Goal: Transaction & Acquisition: Purchase product/service

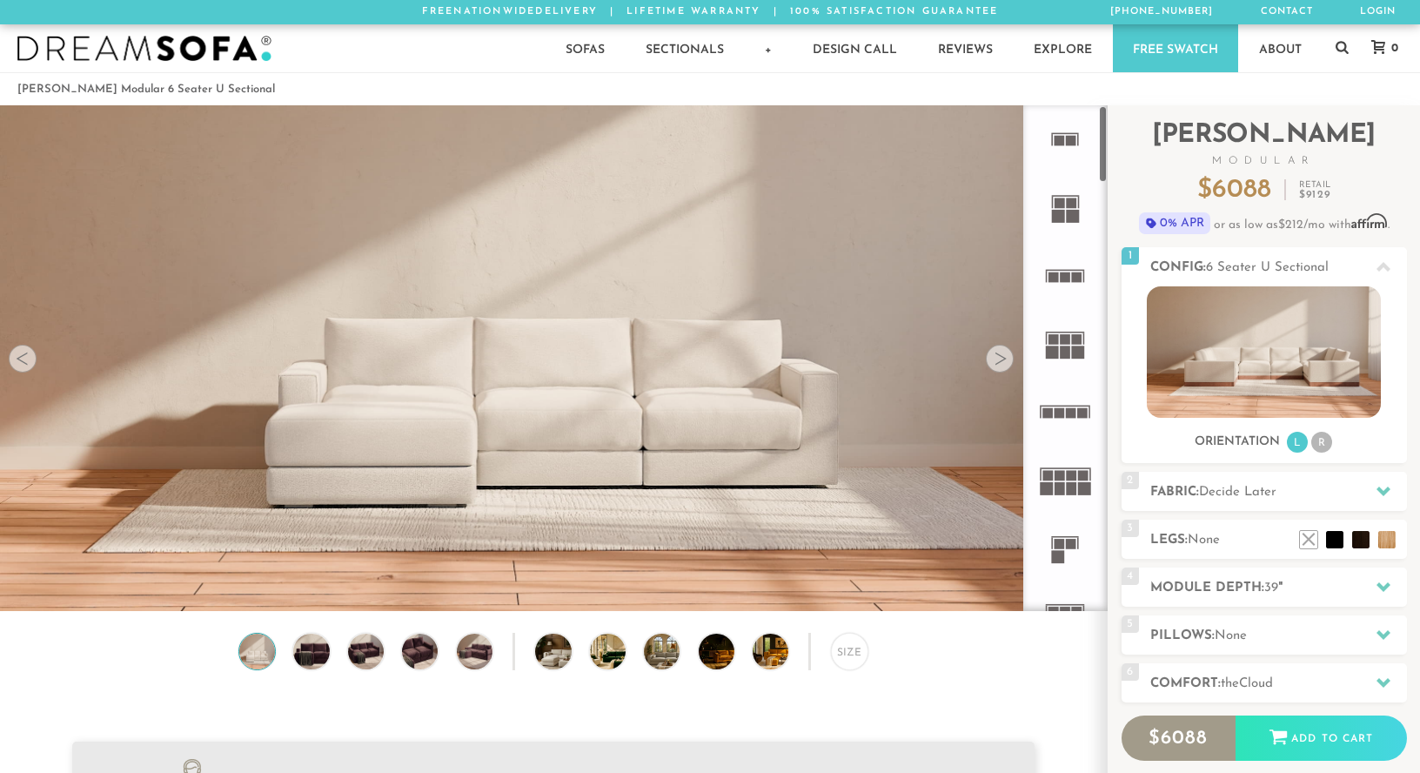
scroll to position [19674, 1420]
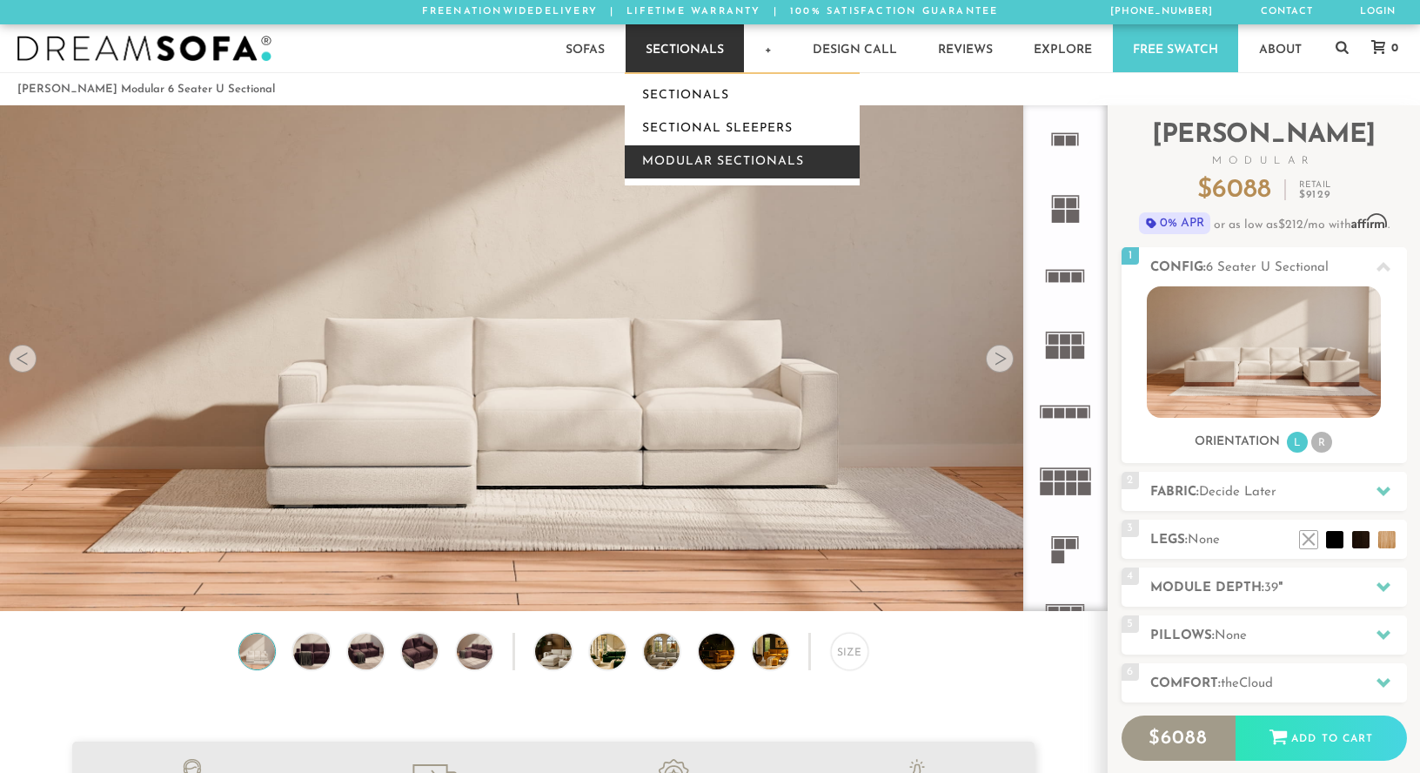
click at [715, 157] on link "Modular Sectionals" at bounding box center [742, 161] width 235 height 33
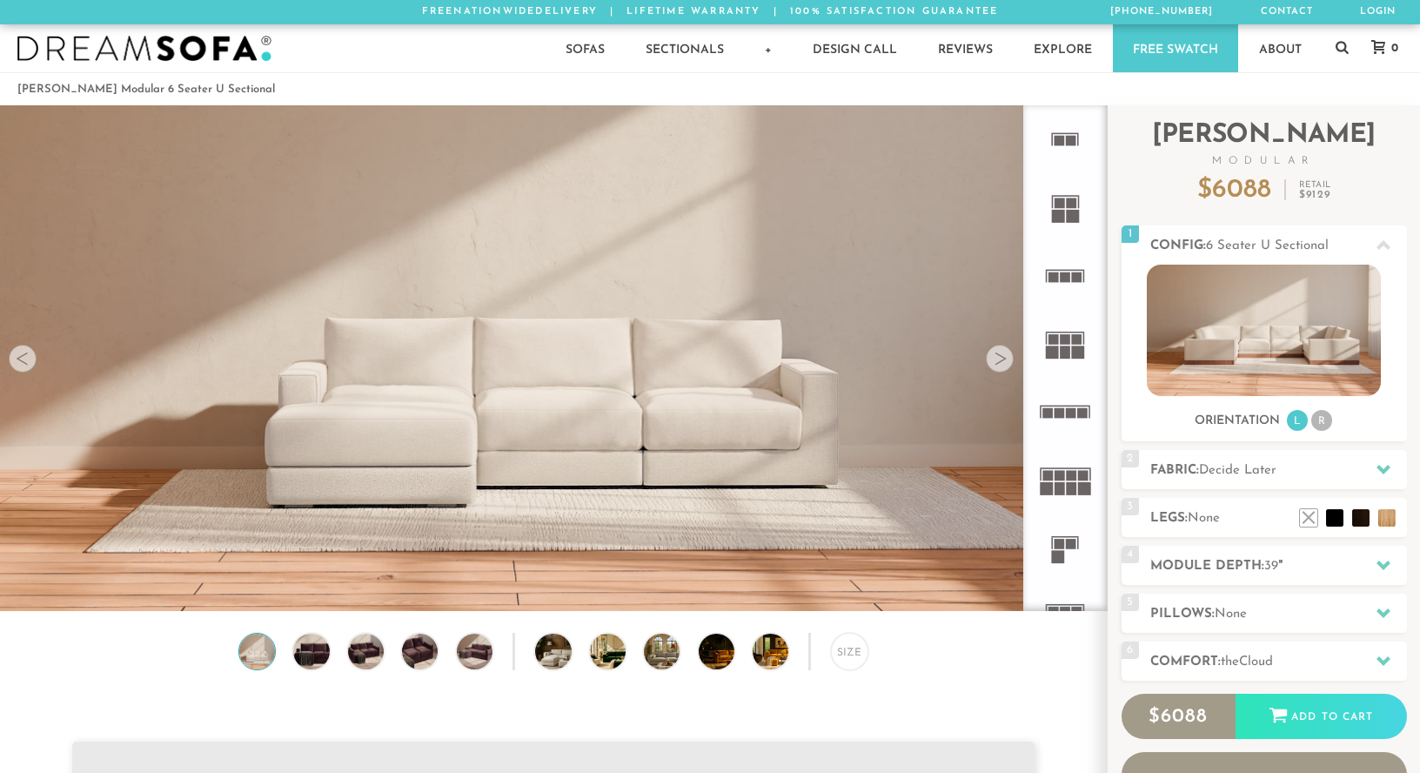
scroll to position [19674, 1420]
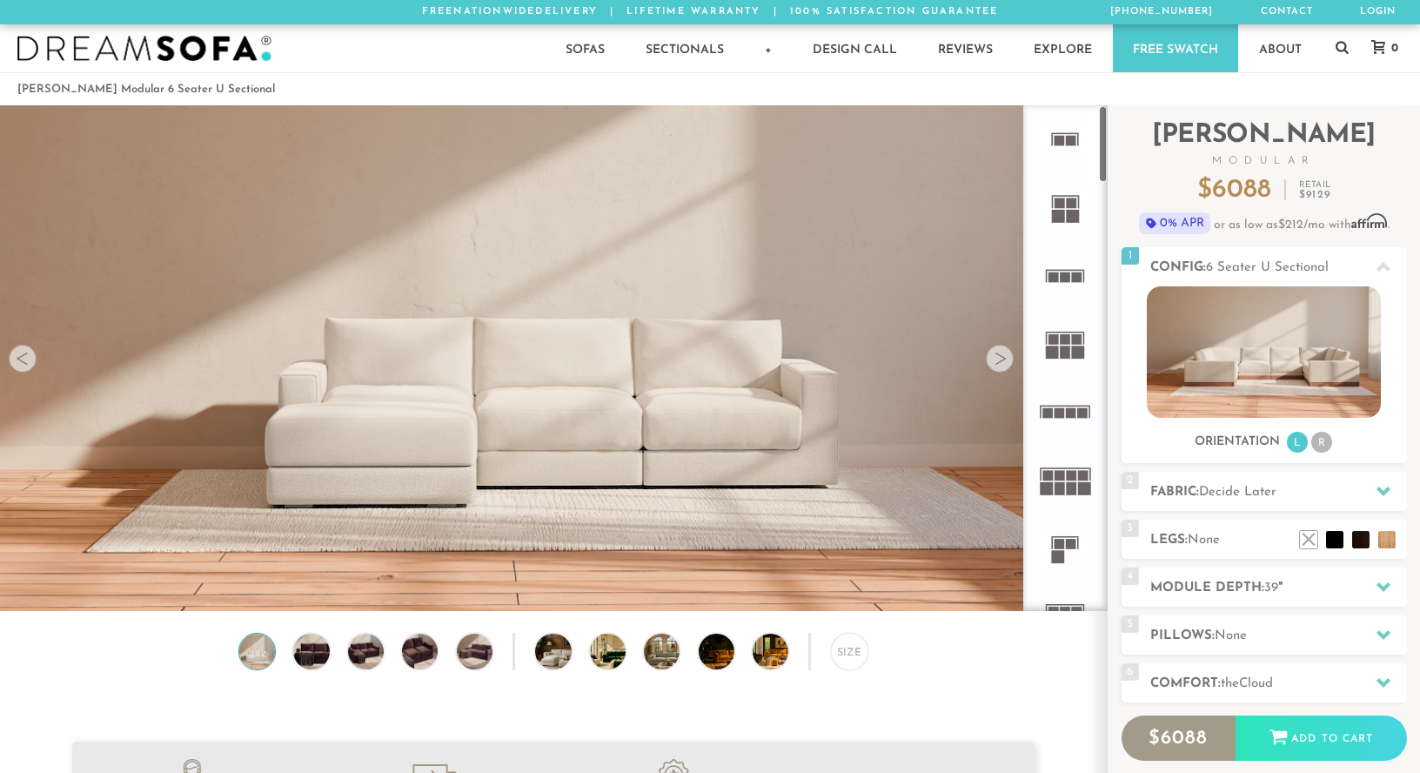
click at [1061, 348] on rect at bounding box center [1066, 351] width 10 height 13
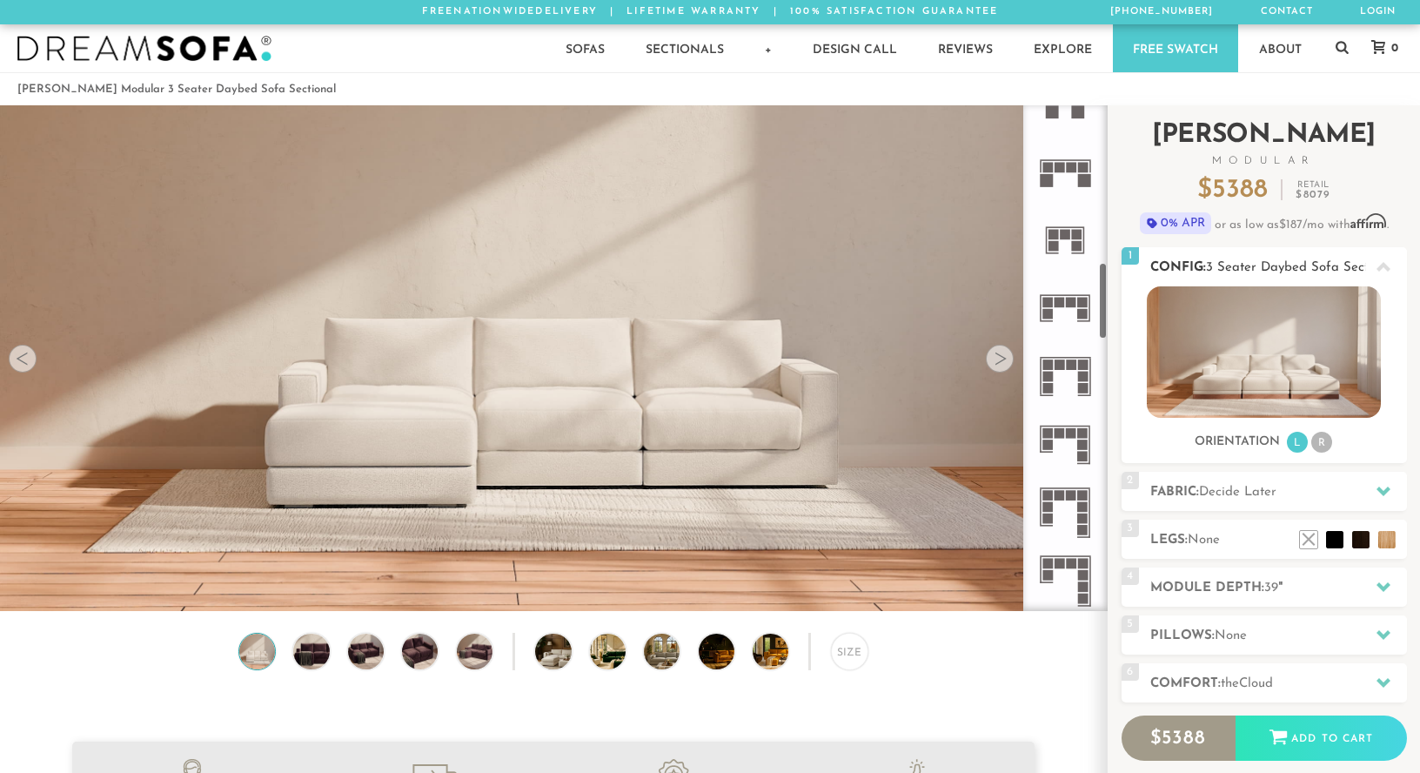
scroll to position [1012, 0]
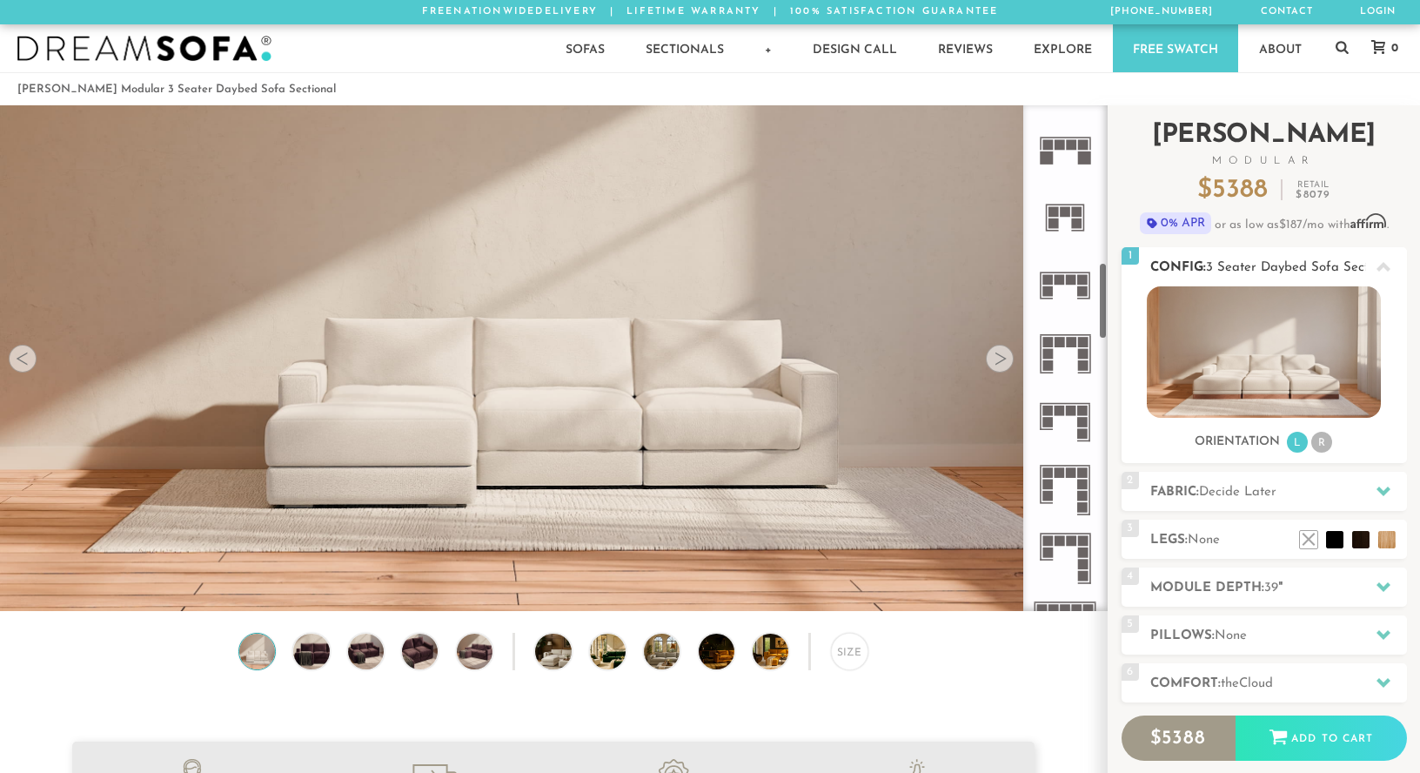
drag, startPoint x: 1105, startPoint y: 145, endPoint x: 1125, endPoint y: 302, distance: 157.9
click at [1125, 302] on div "Introducing Landon Modular $ 5388 Retail $ 8079 $ 5388 Retail $ 8079 0% APR or …" at bounding box center [1264, 490] width 312 height 770
click at [1099, 332] on div at bounding box center [1065, 357] width 84 height 505
click at [1074, 353] on icon at bounding box center [1065, 353] width 68 height 68
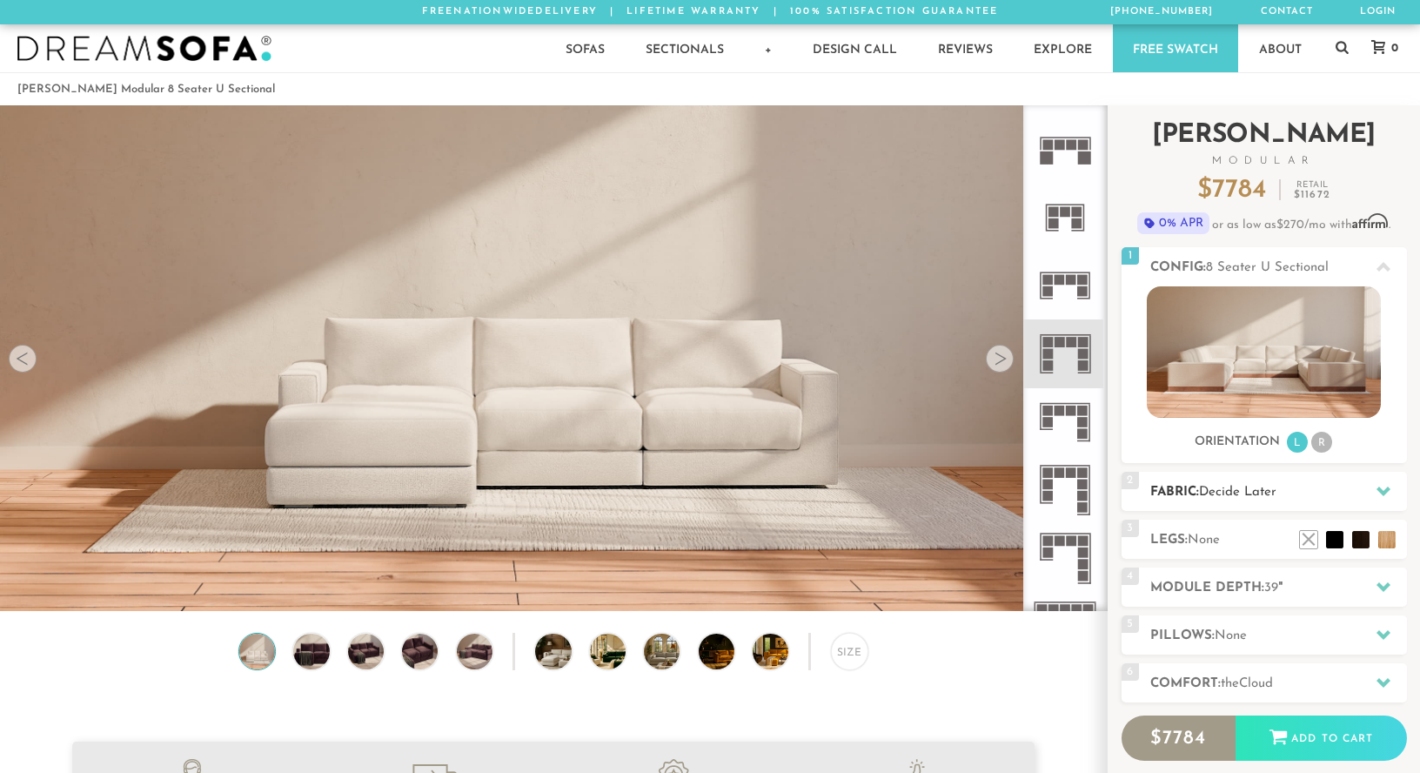
click at [1384, 484] on icon at bounding box center [1383, 491] width 14 height 14
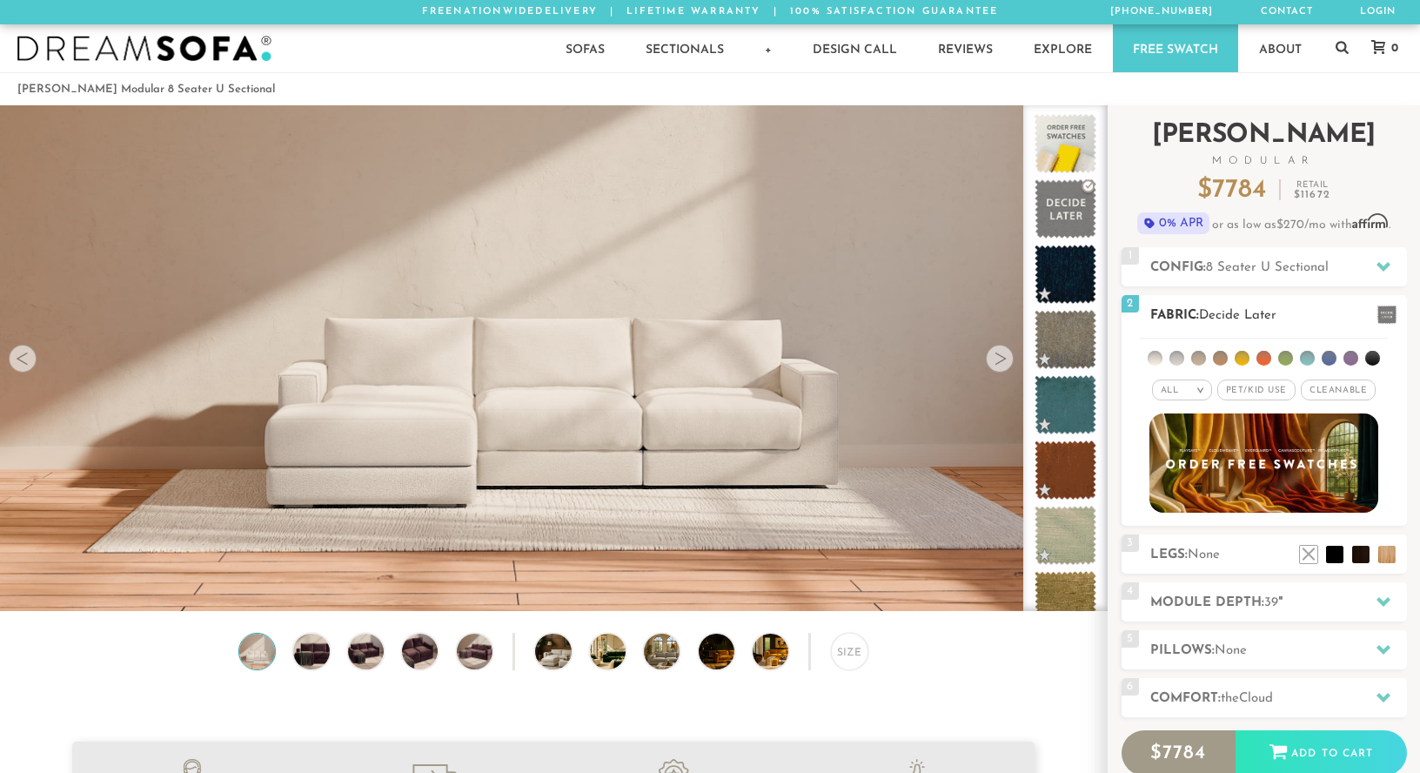
click at [1189, 390] on div "All >" at bounding box center [1182, 389] width 60 height 21
click at [1176, 500] on li "Durable" at bounding box center [1182, 512] width 60 height 24
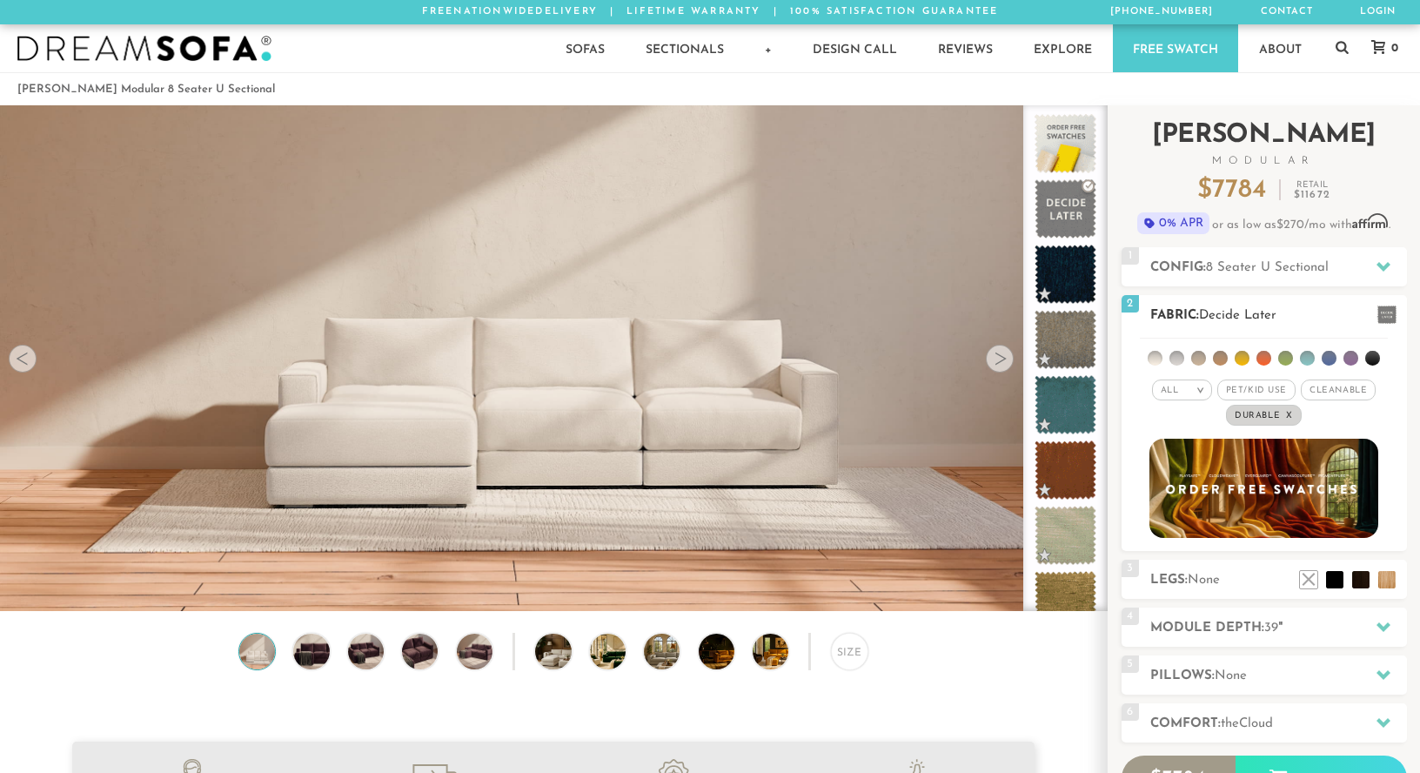
click at [1250, 402] on div "All > All Tier Family Popular Durable Luxury Pet/Kid Use x Cleanable x Popular …" at bounding box center [1263, 403] width 285 height 50
click at [1242, 383] on span "Pet/Kid Use x" at bounding box center [1256, 389] width 78 height 21
click at [1247, 390] on span "Pet/Kid Use x" at bounding box center [1255, 389] width 91 height 21
click at [1249, 389] on span "Pet/Kid Use x" at bounding box center [1256, 389] width 78 height 21
click at [1258, 389] on span "Pet/Kid Use x" at bounding box center [1255, 389] width 91 height 21
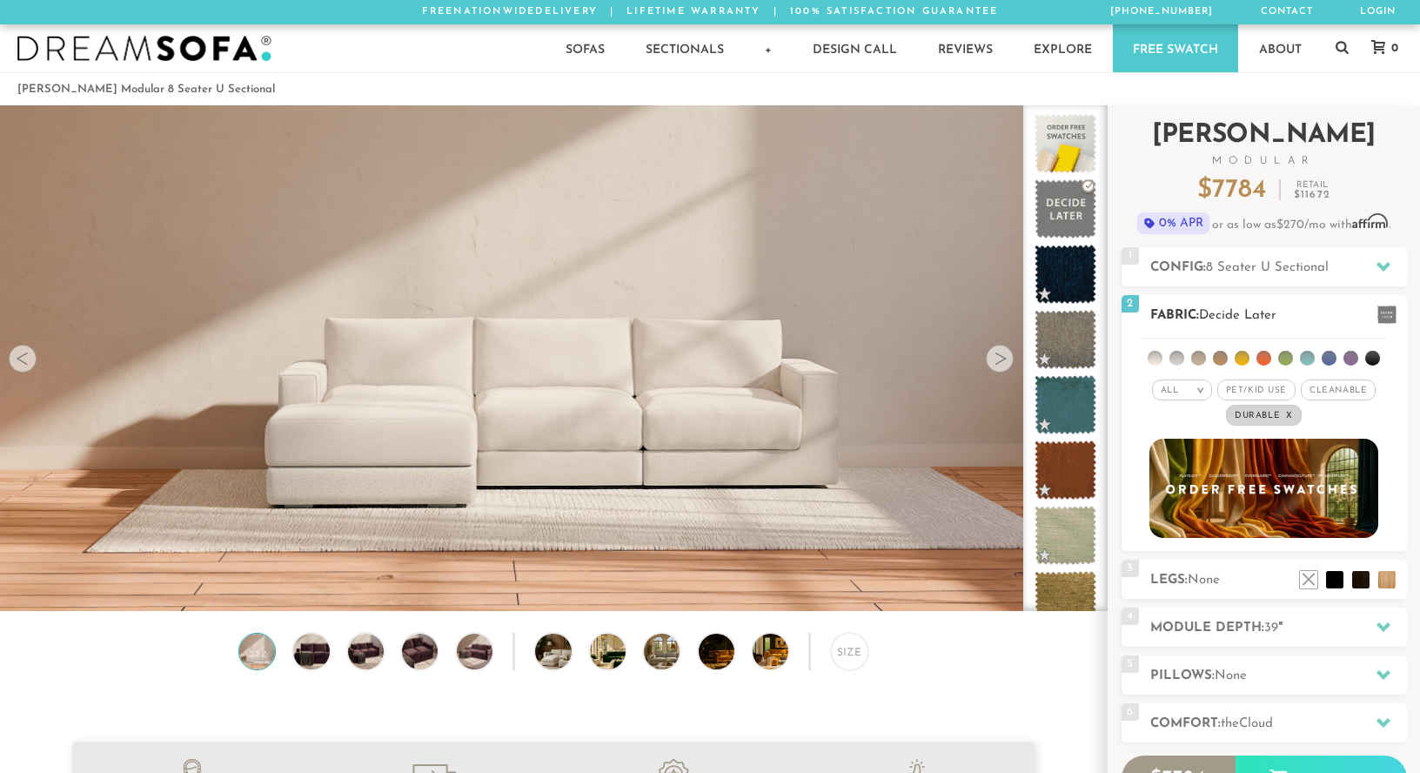
click at [1323, 390] on span "Cleanable x" at bounding box center [1338, 389] width 75 height 21
click at [1274, 386] on span "Pet/Kid Use x" at bounding box center [1249, 389] width 78 height 21
click at [1327, 356] on li at bounding box center [1329, 358] width 15 height 15
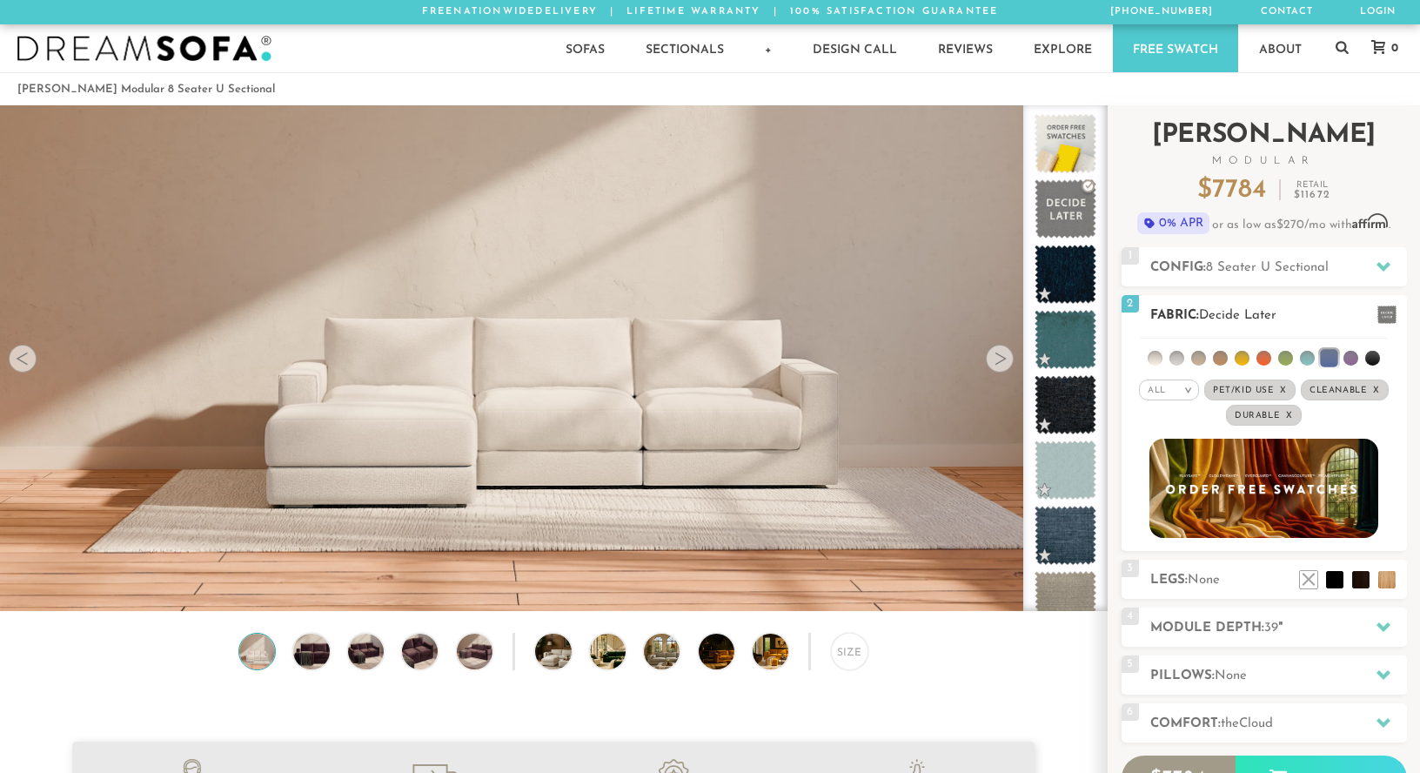
click at [1179, 358] on li at bounding box center [1176, 358] width 15 height 15
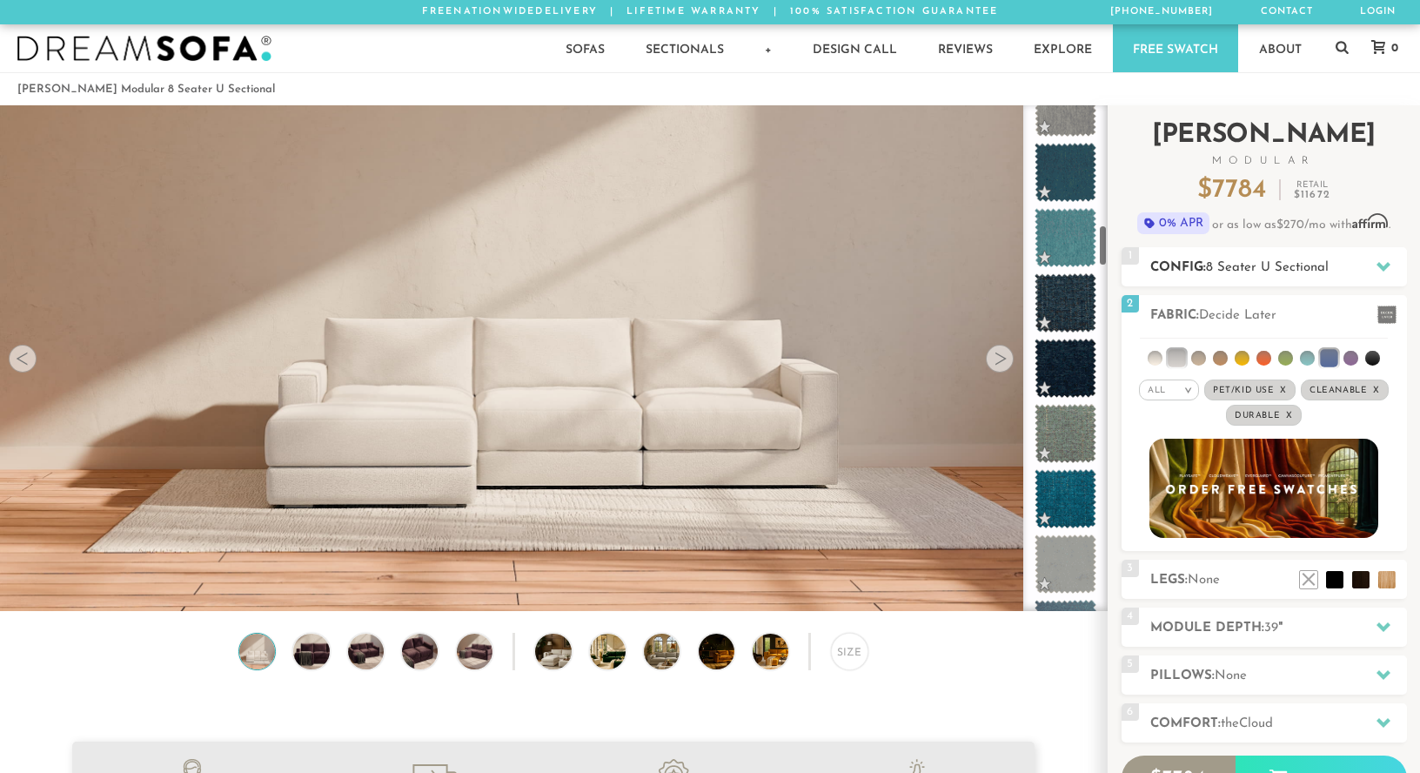
scroll to position [1469, 0]
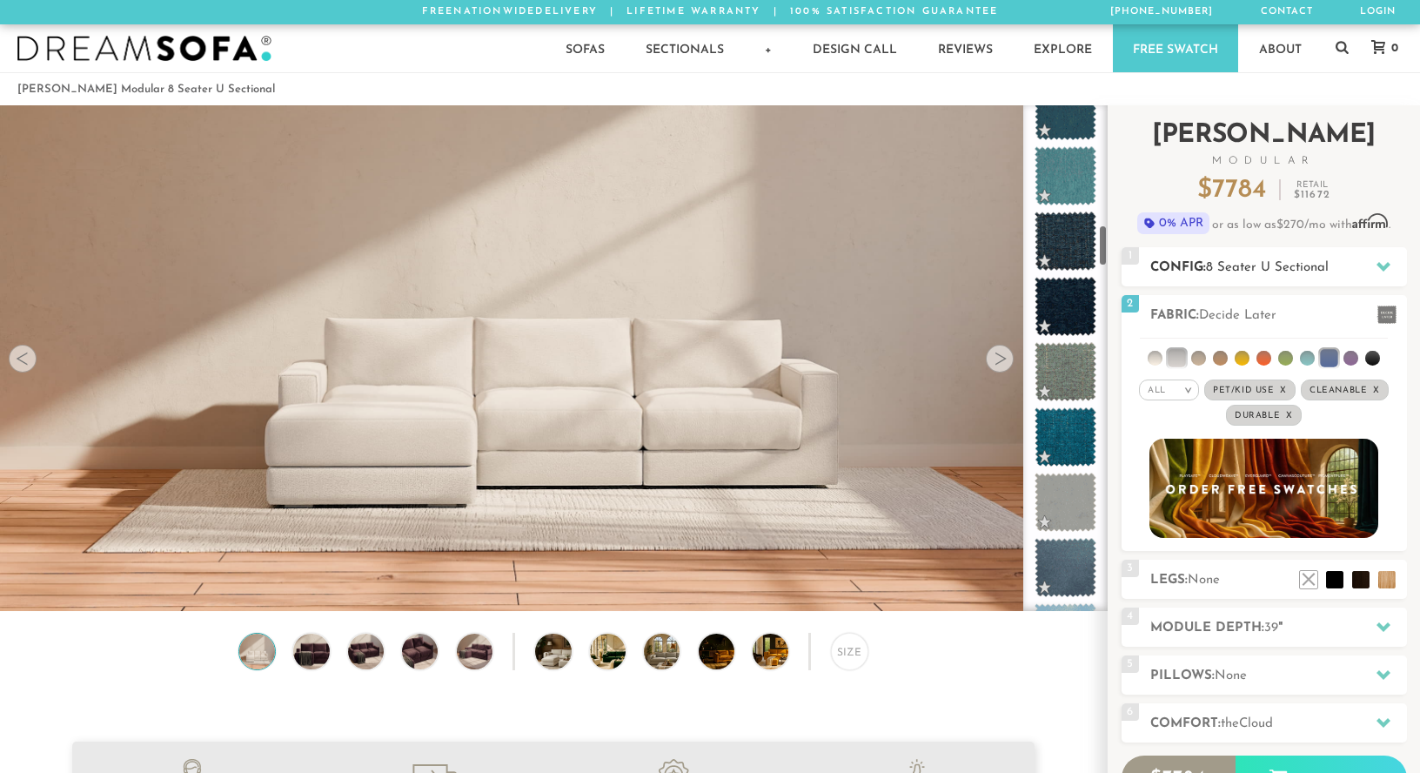
drag, startPoint x: 1101, startPoint y: 127, endPoint x: 1131, endPoint y: 251, distance: 127.0
click at [1131, 251] on div "Introducing Landon Modular $ 7784 Retail $ 11672 $ 7784 Retail $ 11672 0% APR o…" at bounding box center [1264, 510] width 312 height 810
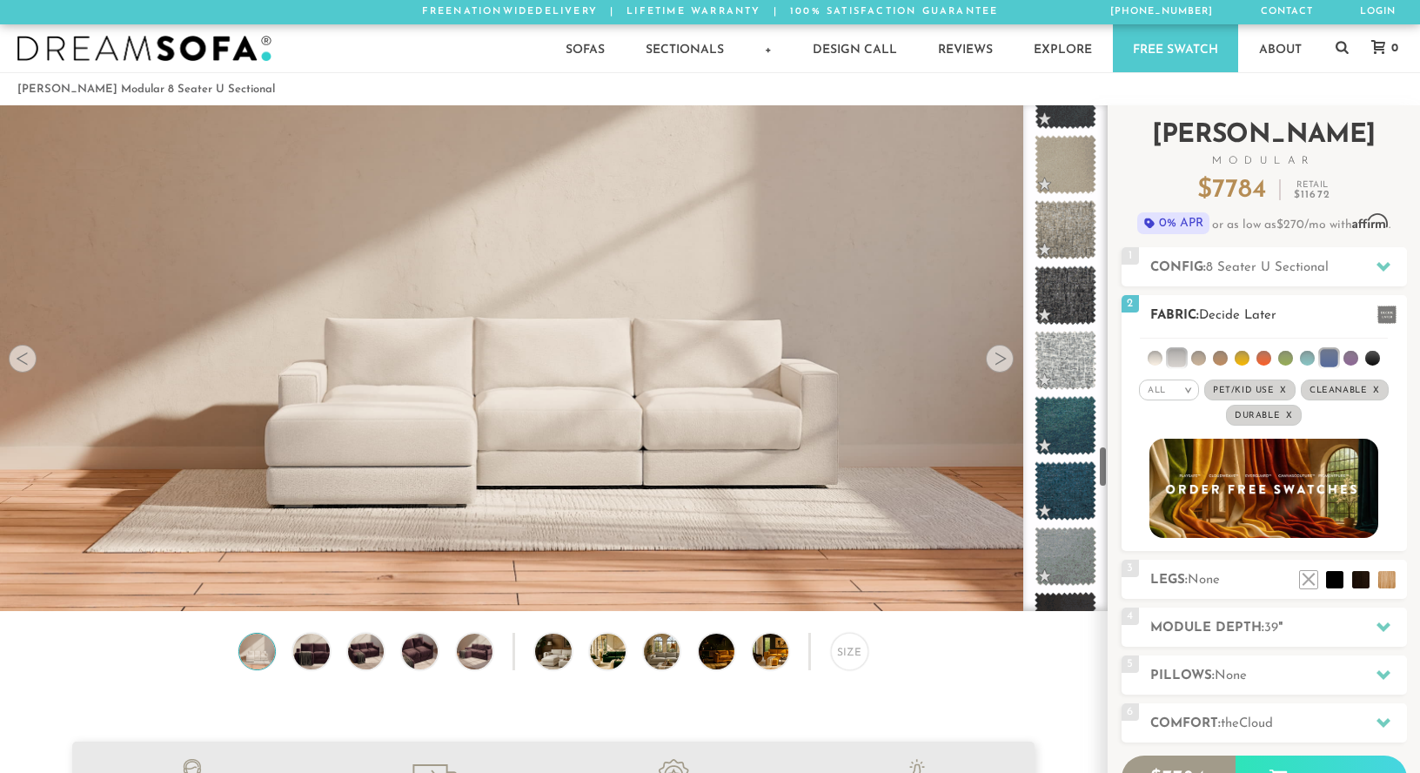
scroll to position [4046, 0]
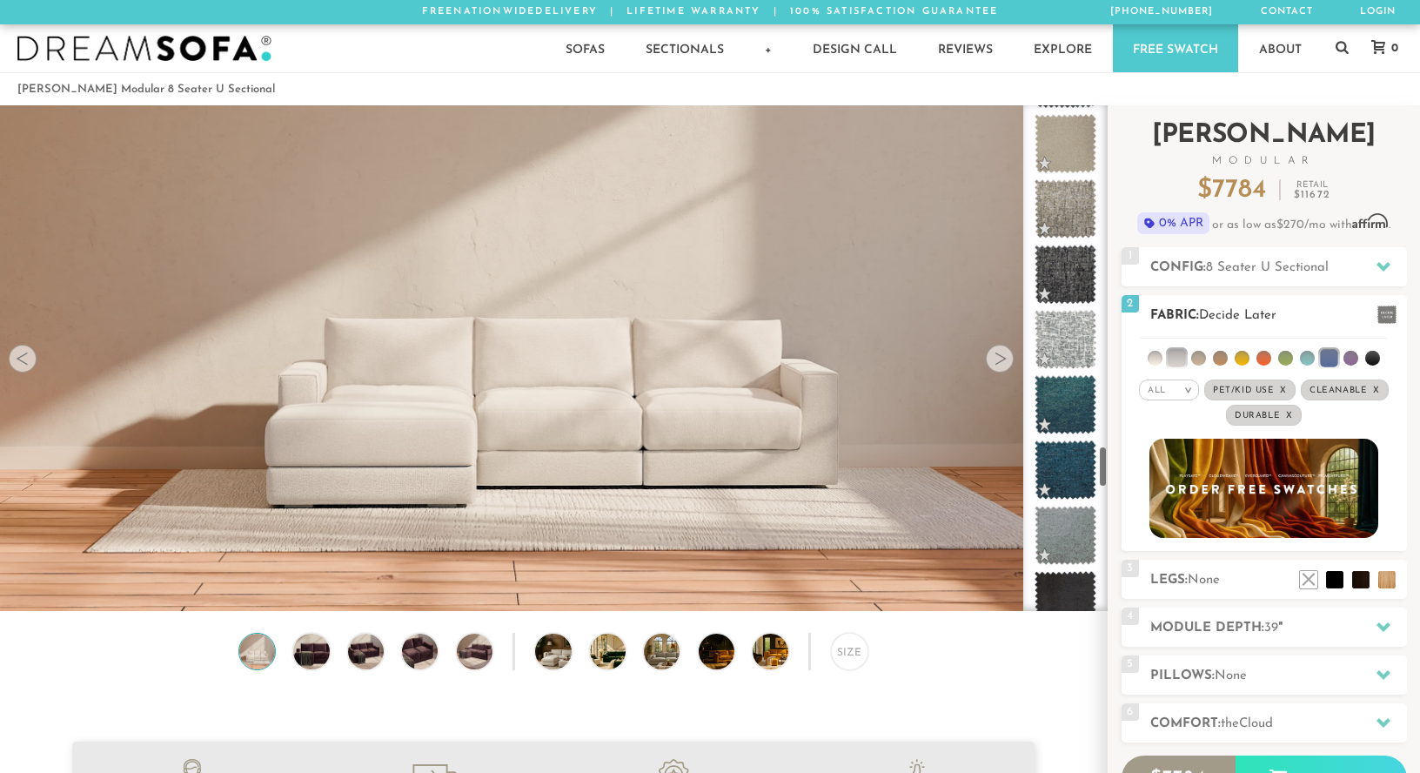
drag, startPoint x: 1102, startPoint y: 233, endPoint x: 1128, endPoint y: 450, distance: 218.2
click at [1128, 450] on div "Introducing Landon Modular $ 7784 Retail $ 11672 $ 7784 Retail $ 11672 0% APR o…" at bounding box center [1264, 510] width 312 height 810
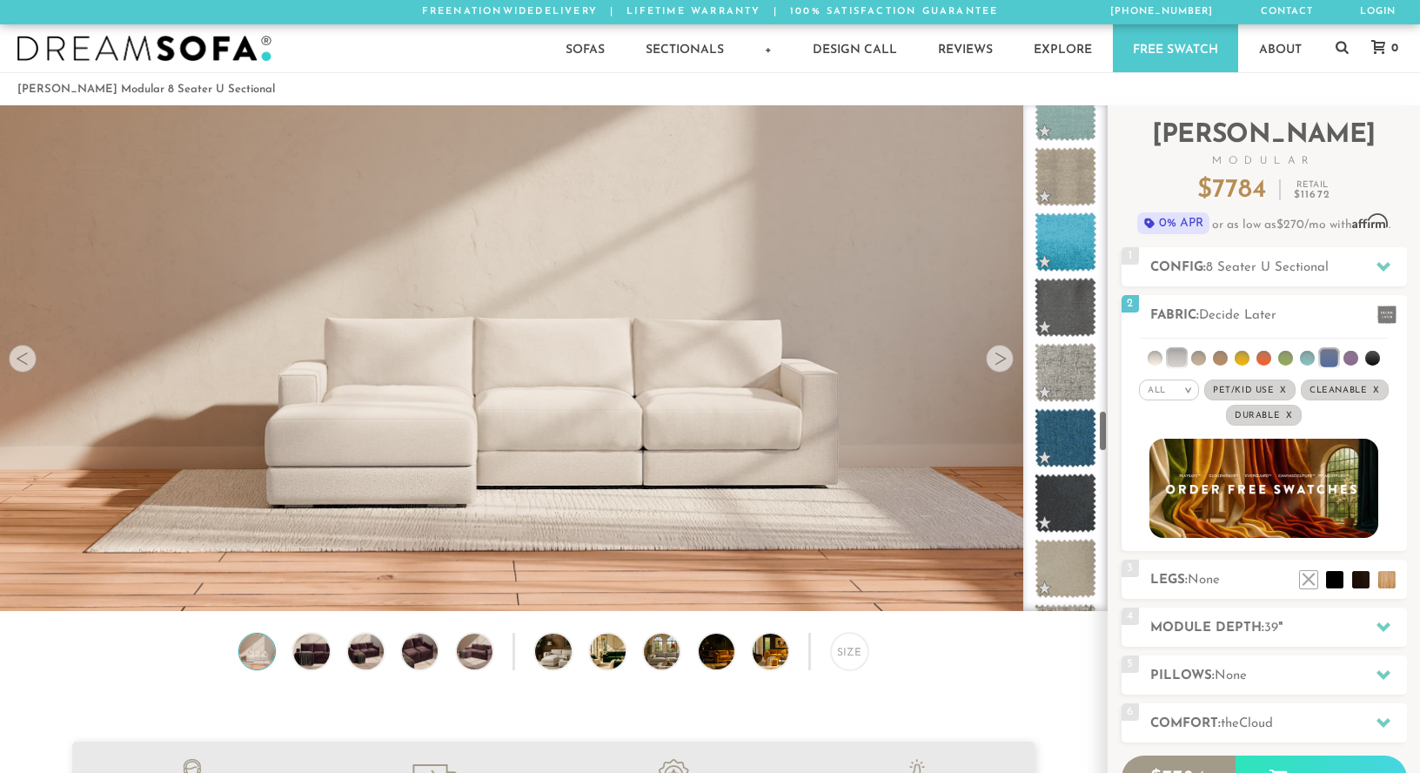
scroll to position [3641, 0]
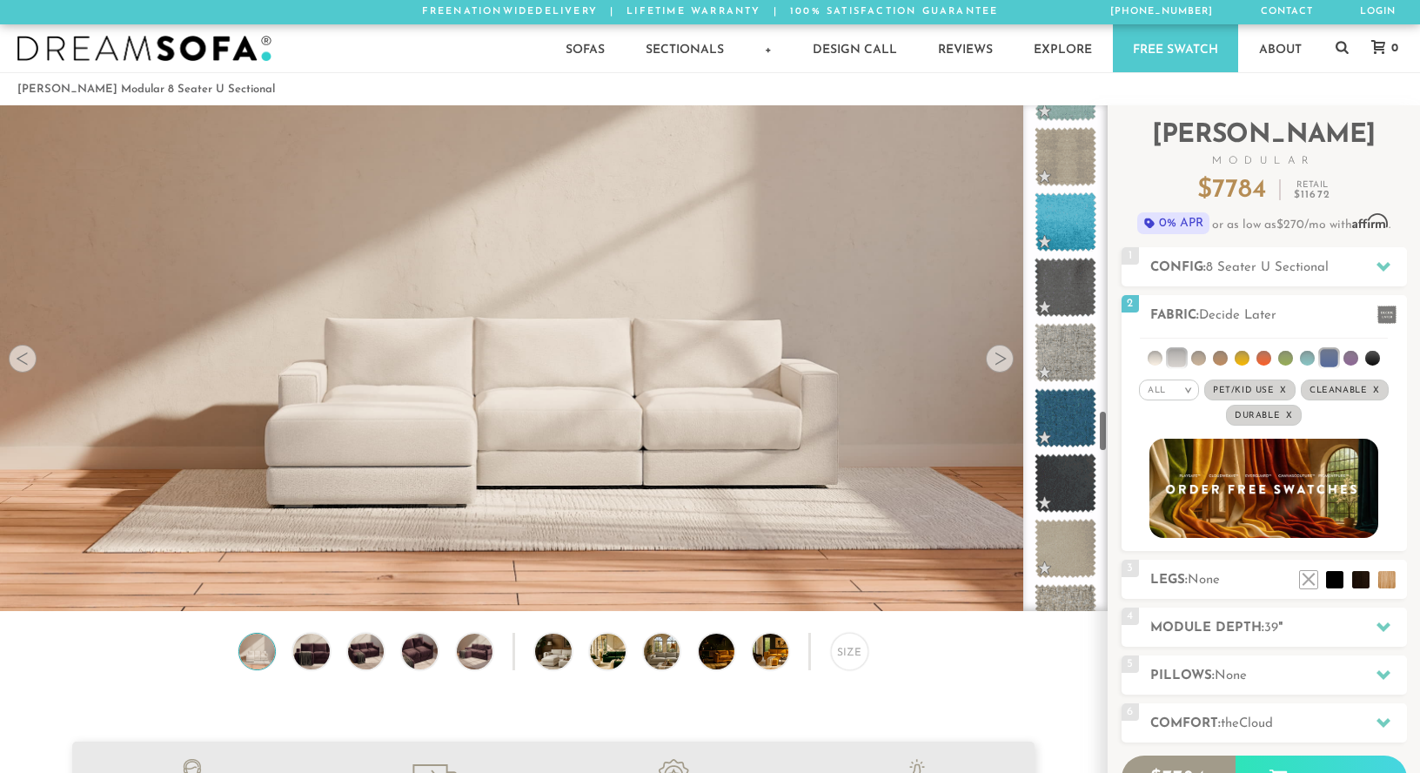
drag, startPoint x: 1108, startPoint y: 462, endPoint x: 1095, endPoint y: 428, distance: 36.1
click at [1095, 428] on div at bounding box center [1065, 357] width 84 height 505
click at [1159, 345] on ul at bounding box center [1264, 354] width 248 height 32
click at [1158, 351] on li at bounding box center [1155, 358] width 15 height 15
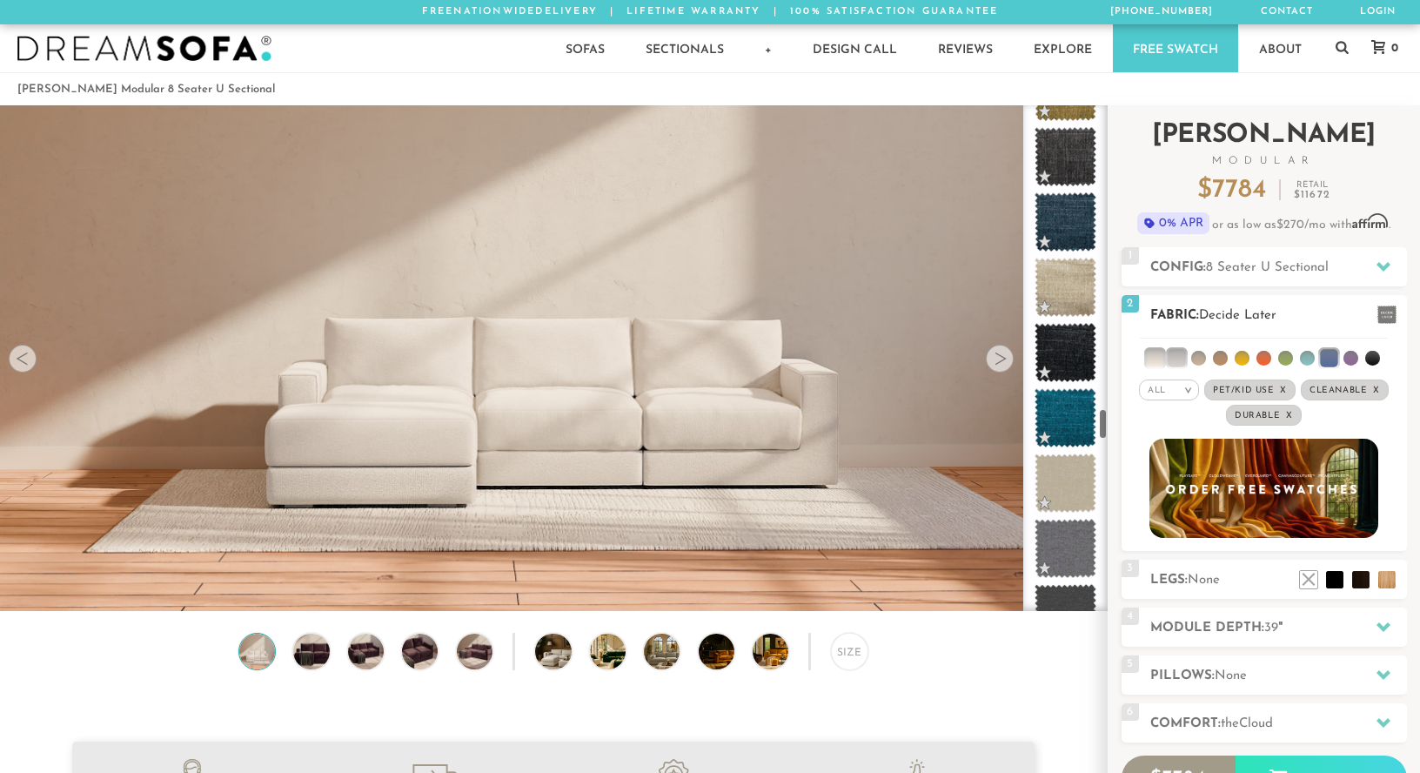
scroll to position [4816, 0]
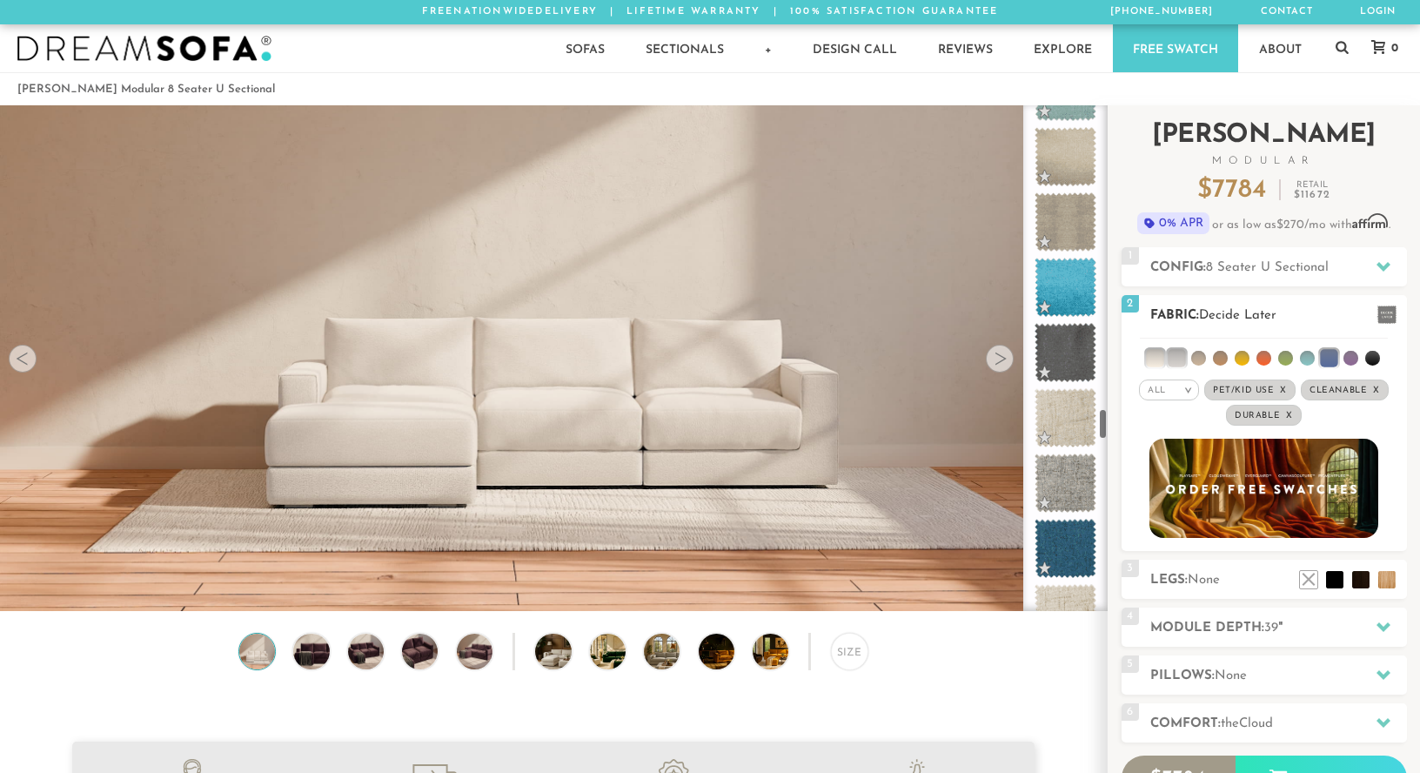
click at [1208, 355] on ul at bounding box center [1264, 354] width 248 height 32
click at [1226, 356] on li at bounding box center [1220, 358] width 15 height 15
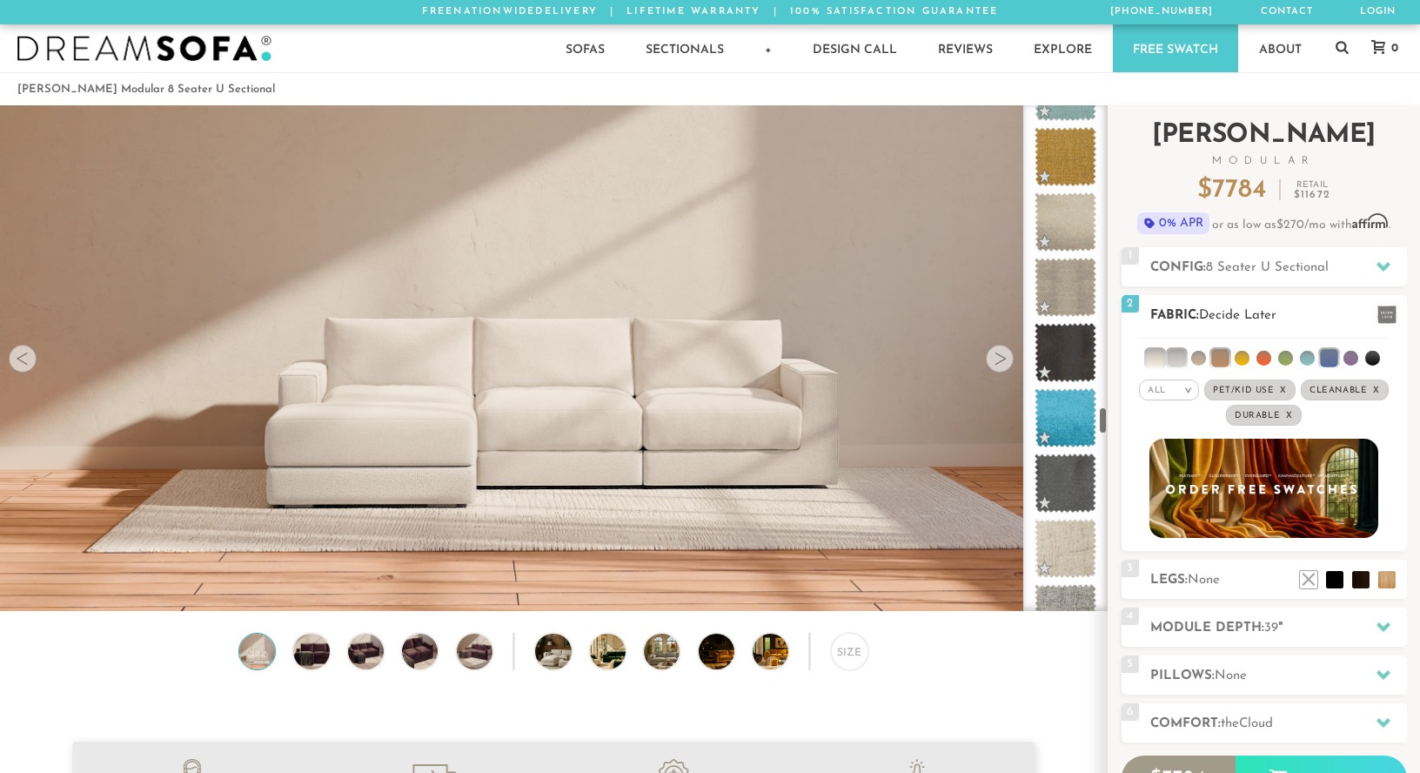
click at [1268, 356] on li at bounding box center [1263, 358] width 15 height 15
click at [1263, 358] on li at bounding box center [1263, 357] width 17 height 17
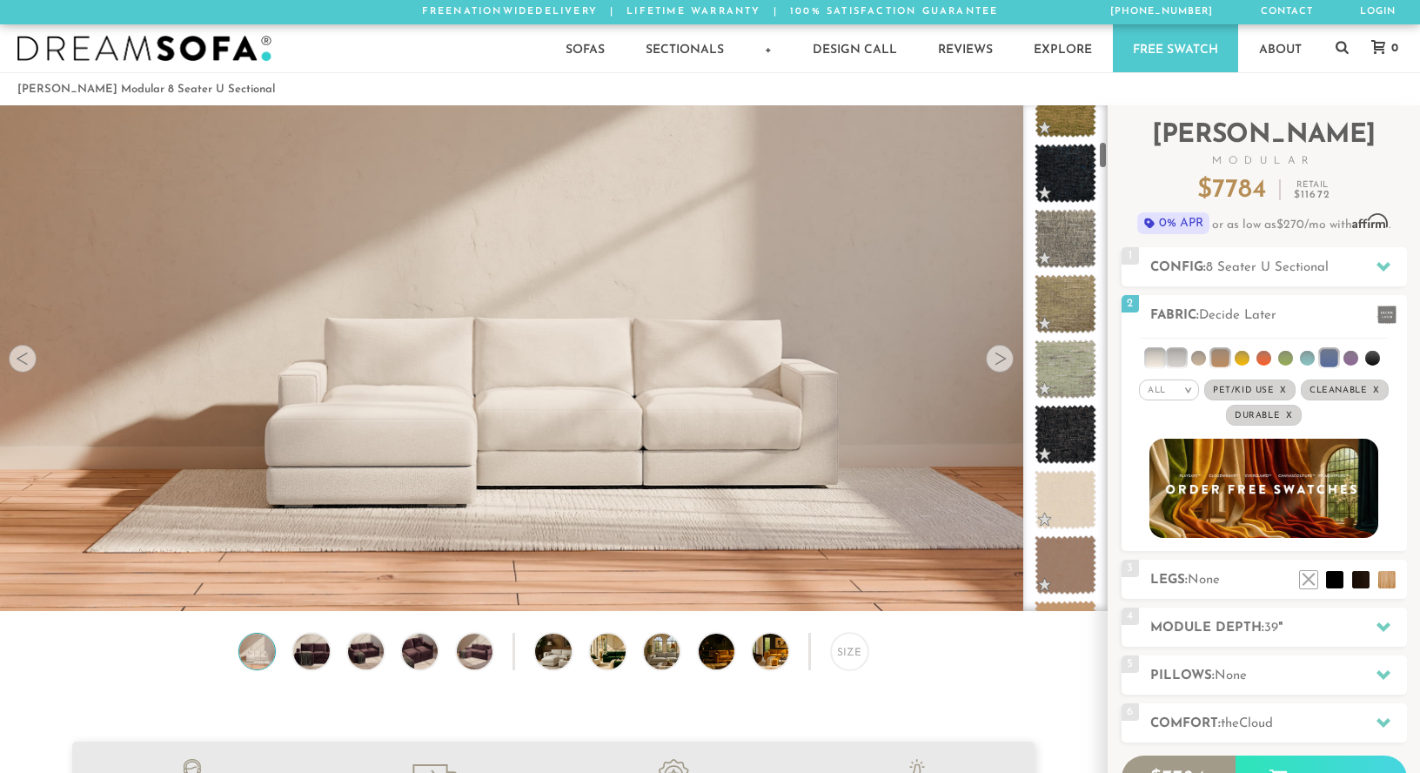
scroll to position [0, 0]
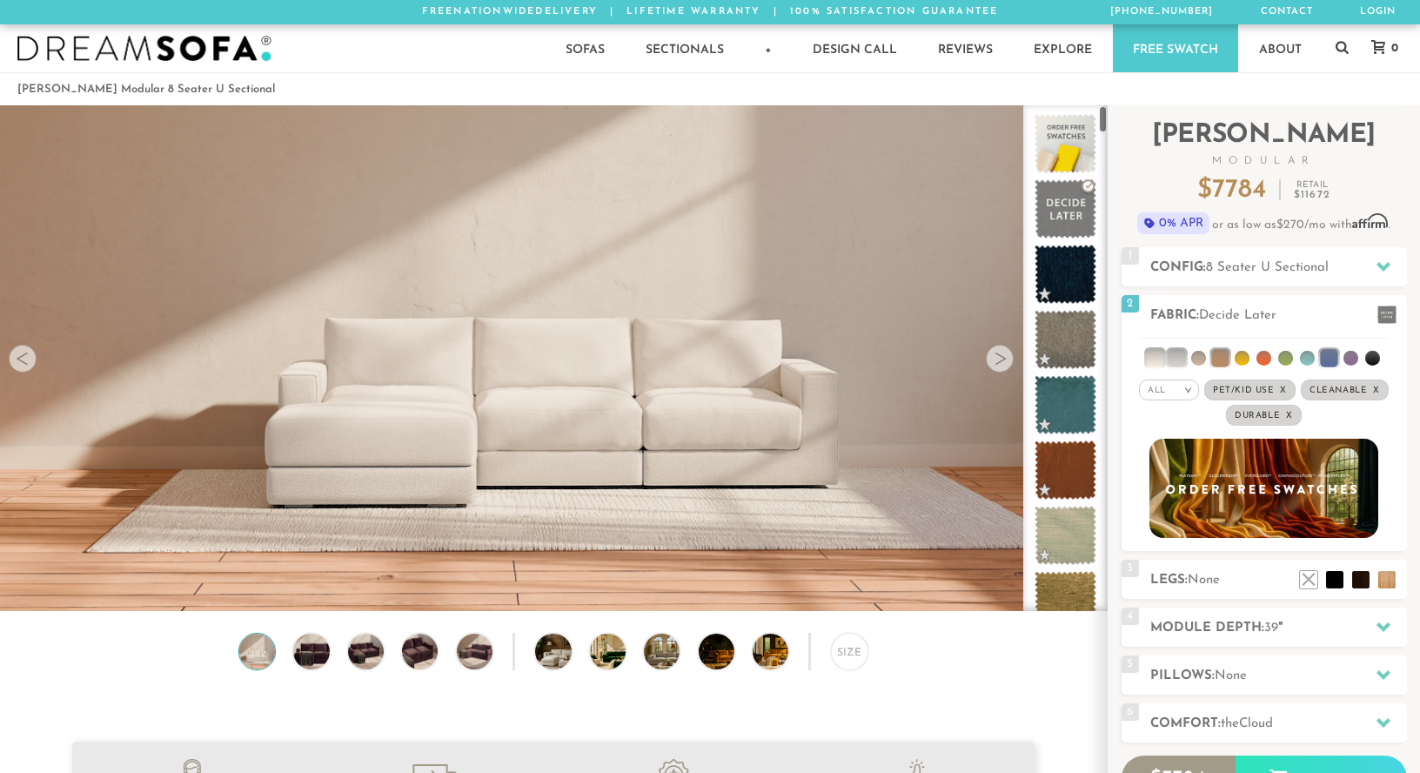
drag, startPoint x: 1102, startPoint y: 424, endPoint x: 1094, endPoint y: 84, distance: 339.4
click at [1060, 199] on span at bounding box center [1065, 209] width 77 height 74
click at [1185, 580] on h2 "Legs: None" at bounding box center [1278, 580] width 257 height 20
click at [1340, 574] on li at bounding box center [1309, 554] width 70 height 70
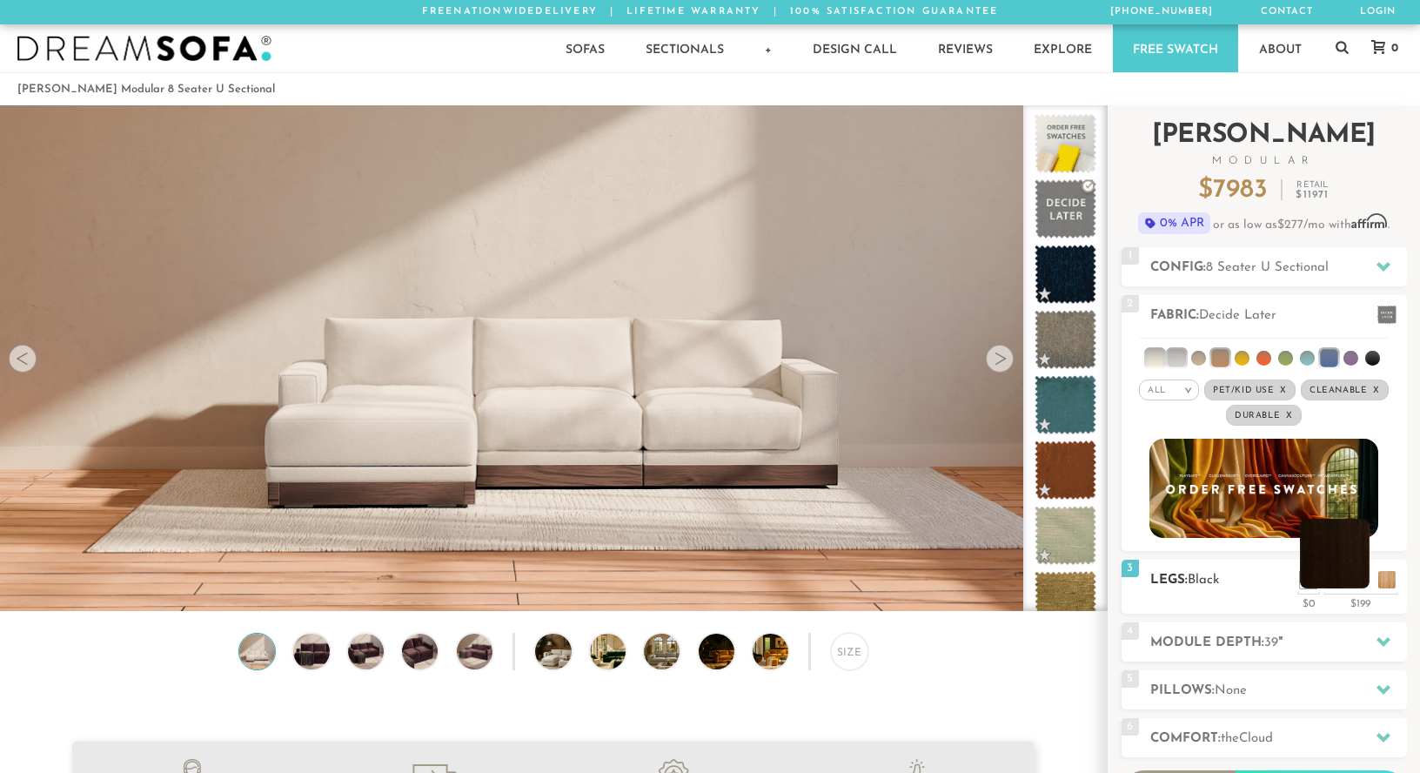
click at [1355, 577] on li at bounding box center [1335, 554] width 70 height 70
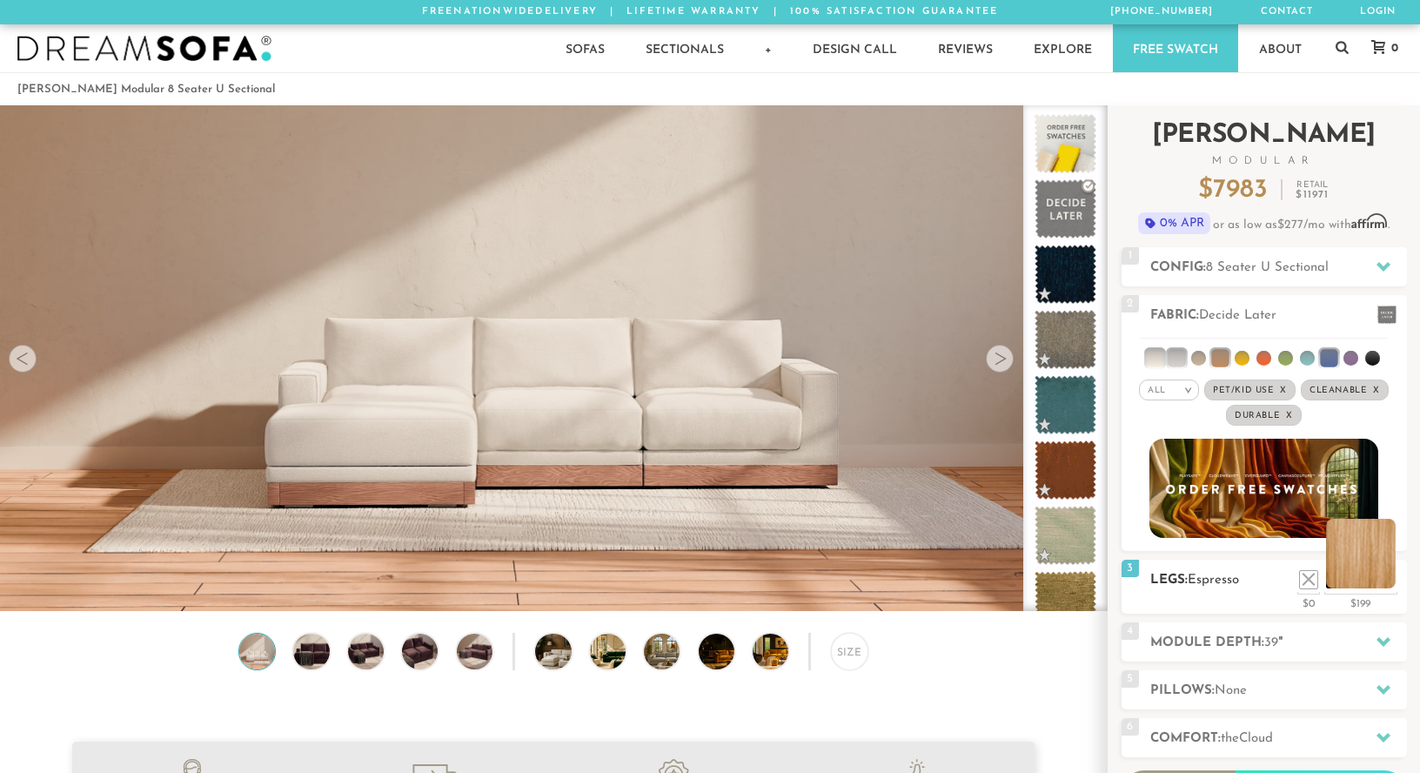
click at [1386, 579] on li at bounding box center [1361, 554] width 70 height 70
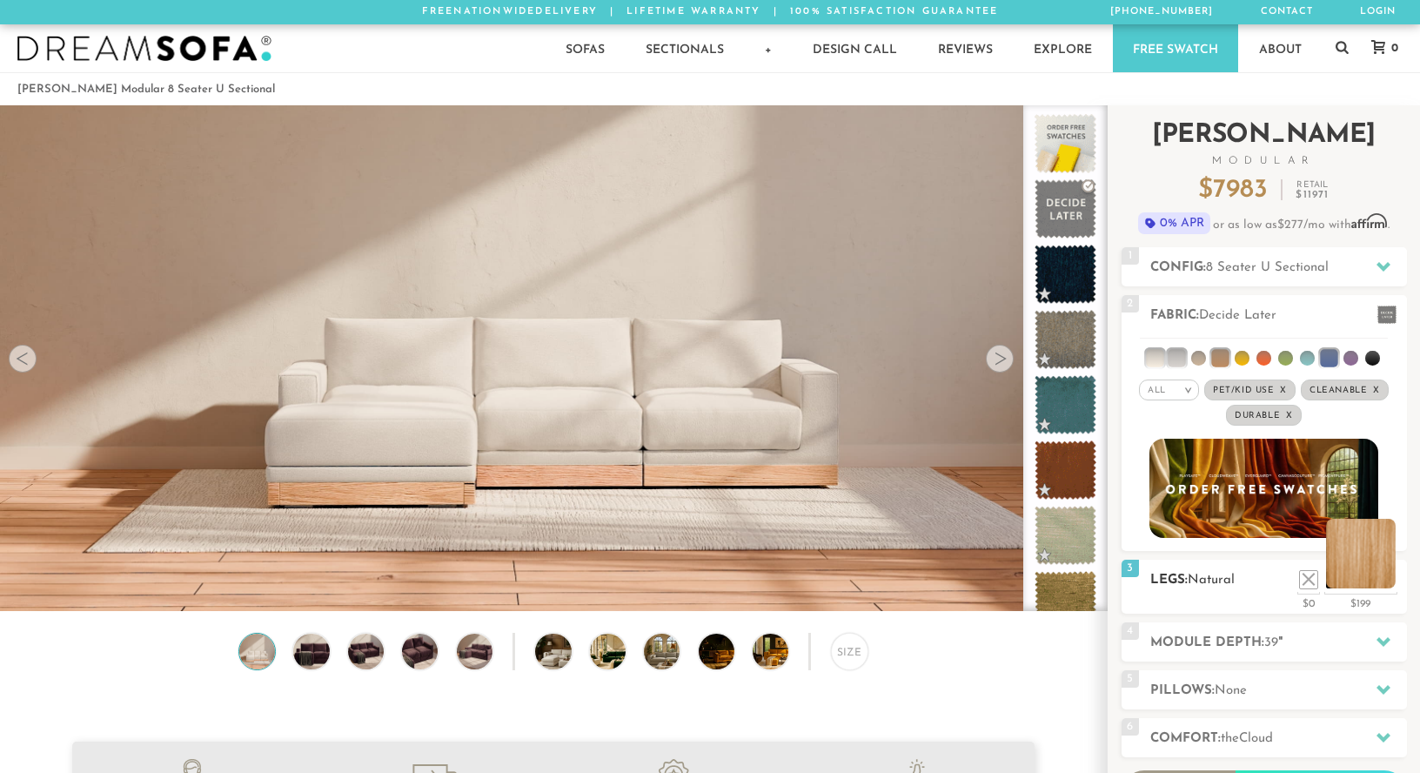
click at [1348, 586] on li at bounding box center [1361, 554] width 70 height 70
click at [1355, 579] on li at bounding box center [1335, 554] width 70 height 70
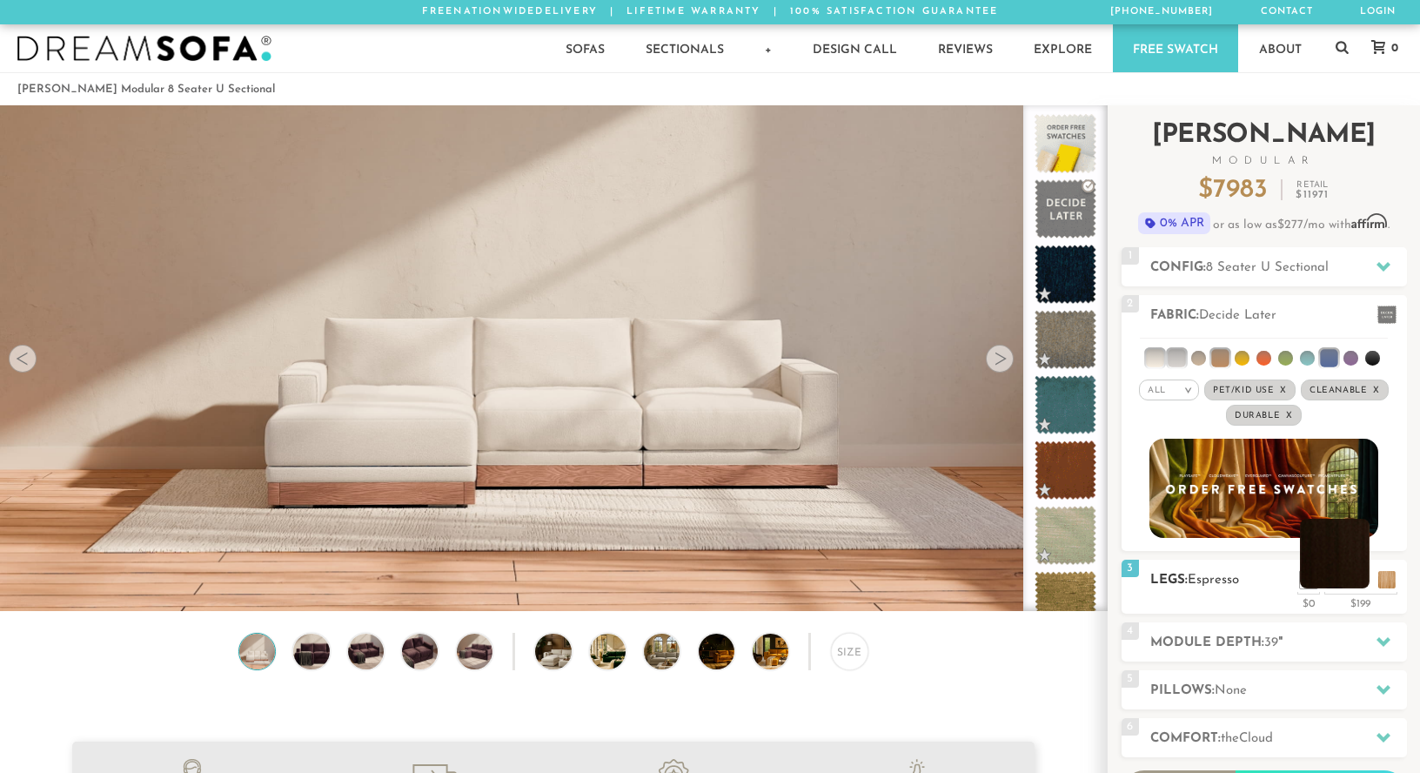
click at [1334, 579] on li at bounding box center [1335, 554] width 70 height 70
click at [1315, 579] on li at bounding box center [1335, 554] width 70 height 70
click at [1329, 585] on li at bounding box center [1309, 554] width 70 height 70
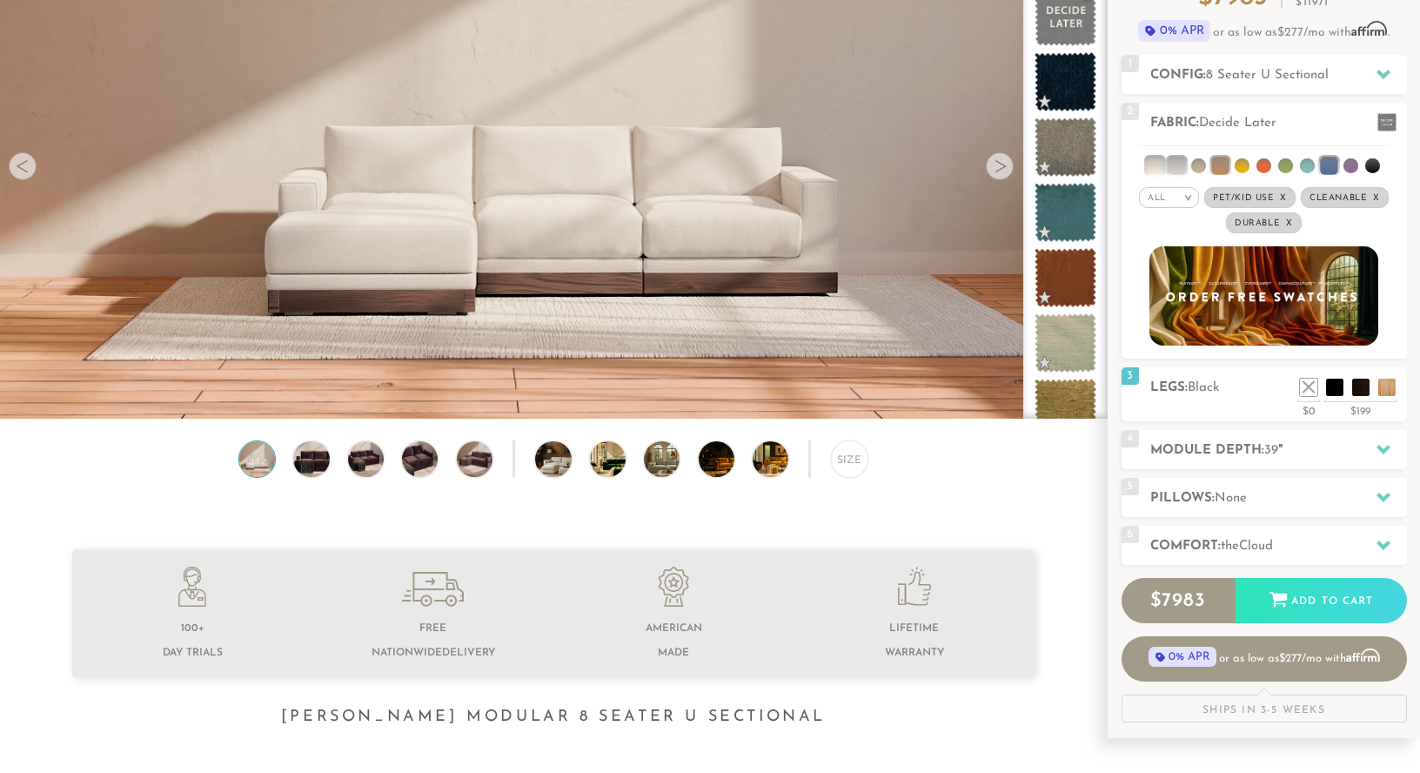
scroll to position [218, 0]
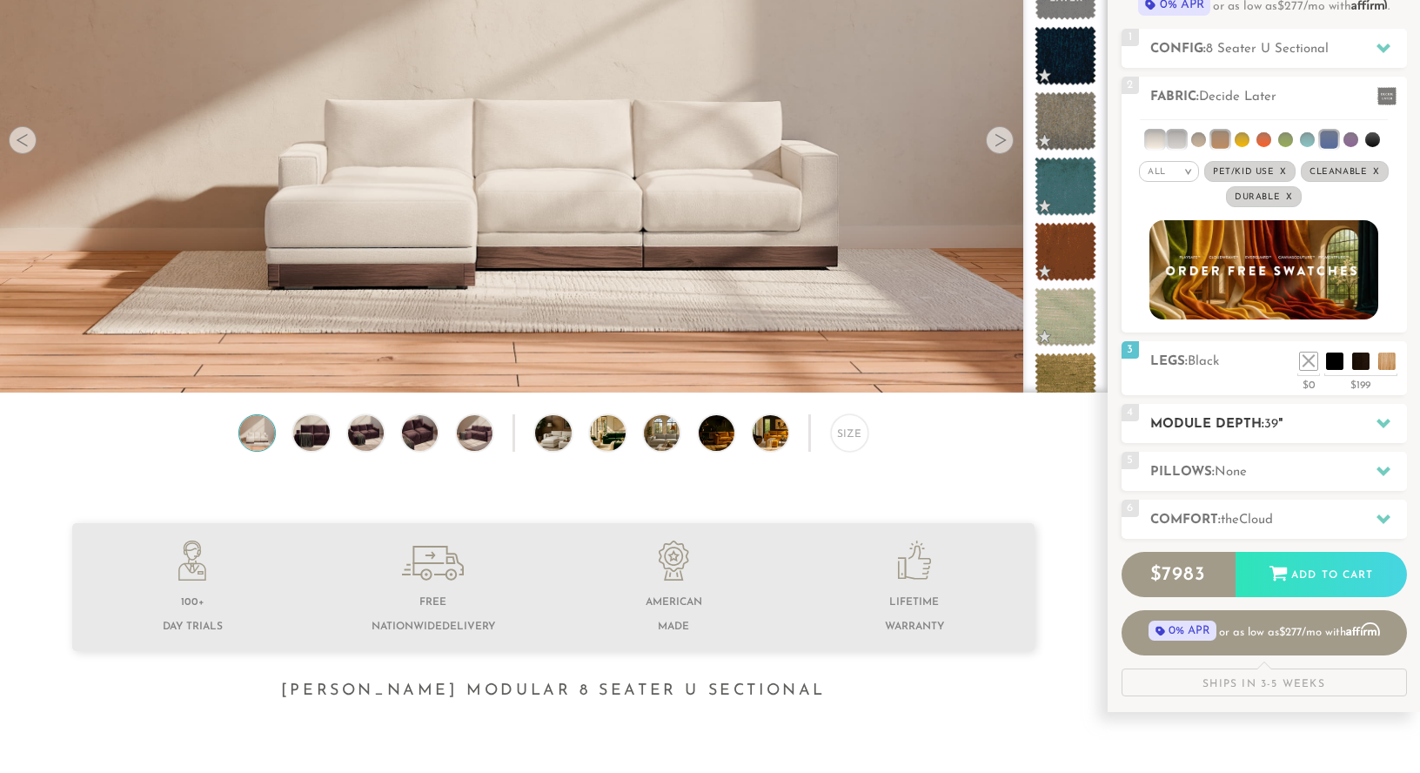
click at [1335, 411] on div "4 Module Depth: 39 "" at bounding box center [1263, 423] width 285 height 39
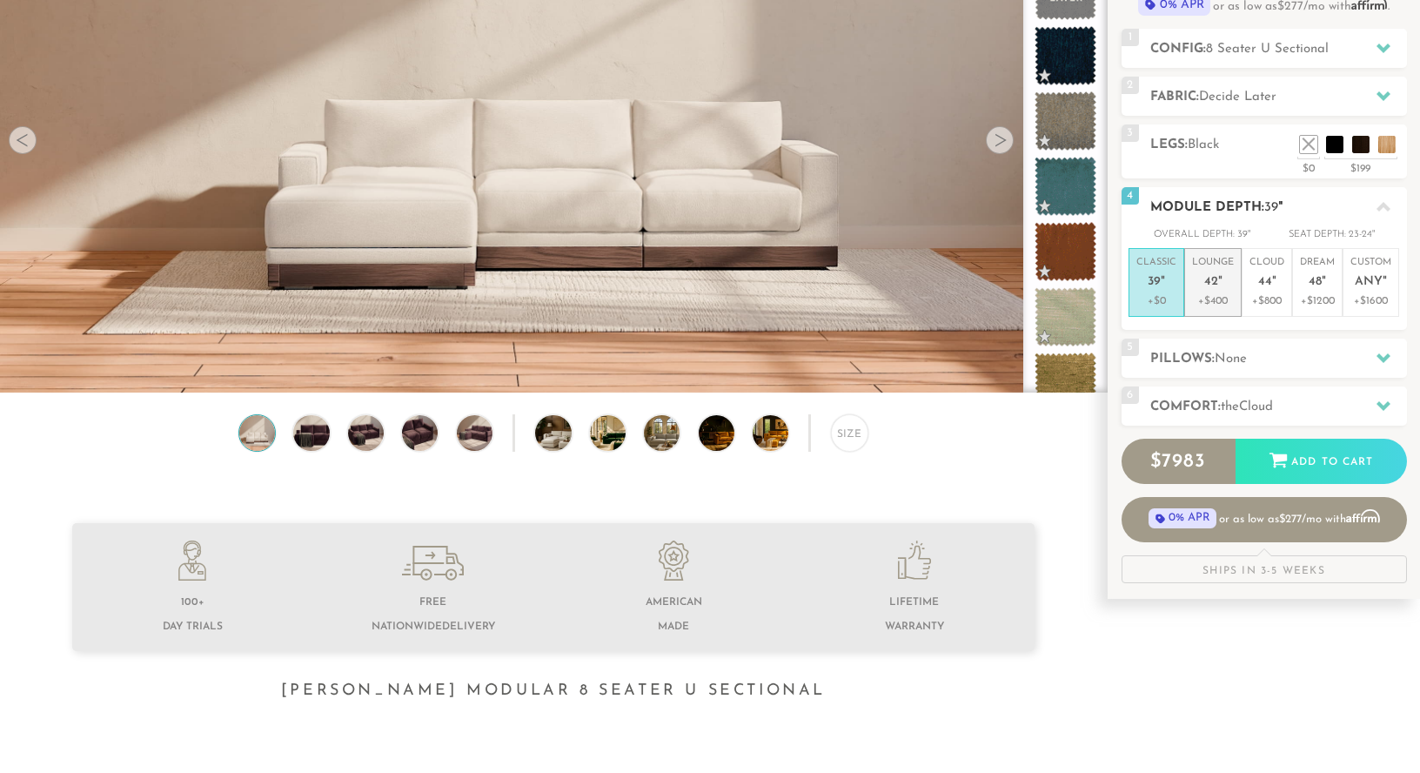
click at [1207, 275] on span "42" at bounding box center [1211, 282] width 14 height 15
click at [1248, 288] on li "Cloud 44 " +$800" at bounding box center [1267, 282] width 50 height 69
click at [1162, 287] on p "Classic 39 "" at bounding box center [1156, 274] width 40 height 37
click at [1196, 345] on div "5 Pillows: None" at bounding box center [1263, 357] width 285 height 39
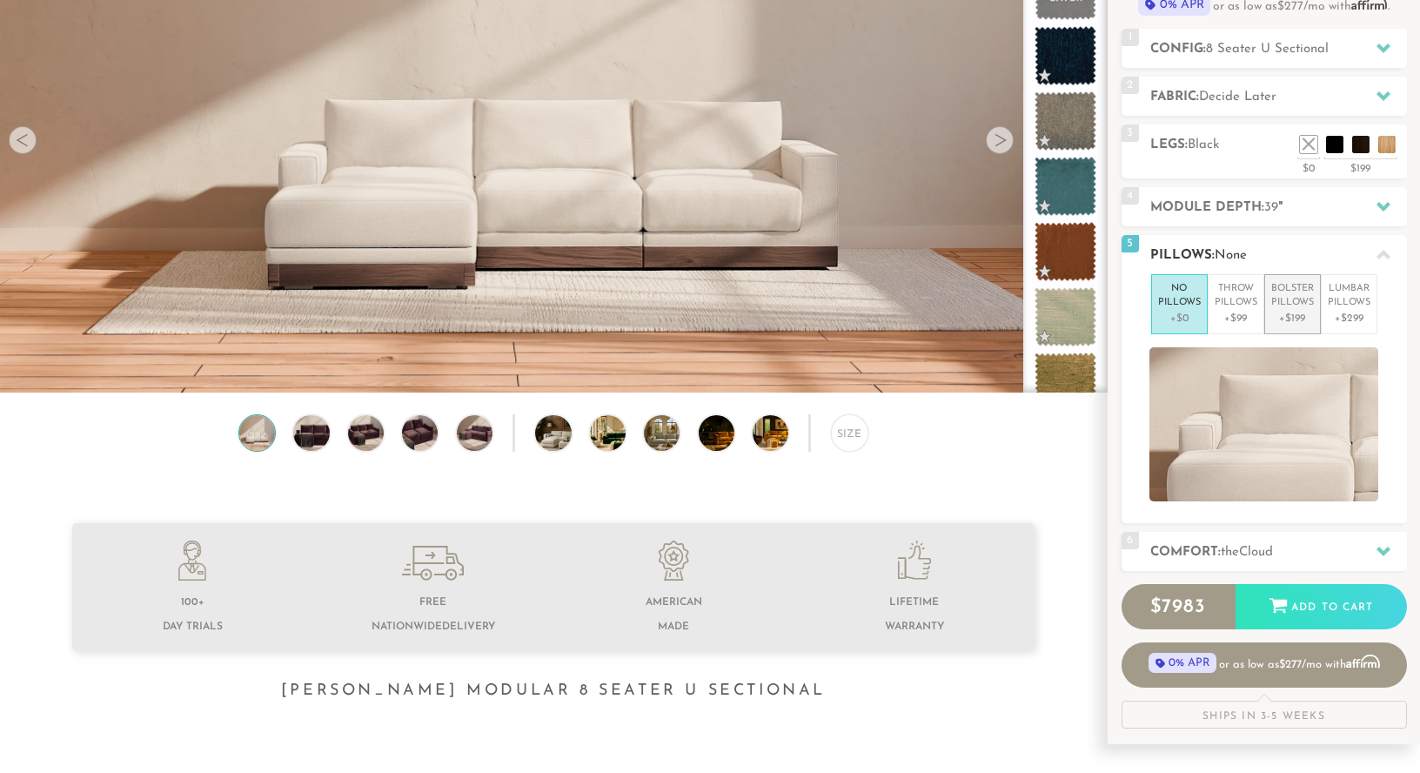
click at [1288, 314] on p "+$199" at bounding box center [1292, 319] width 43 height 16
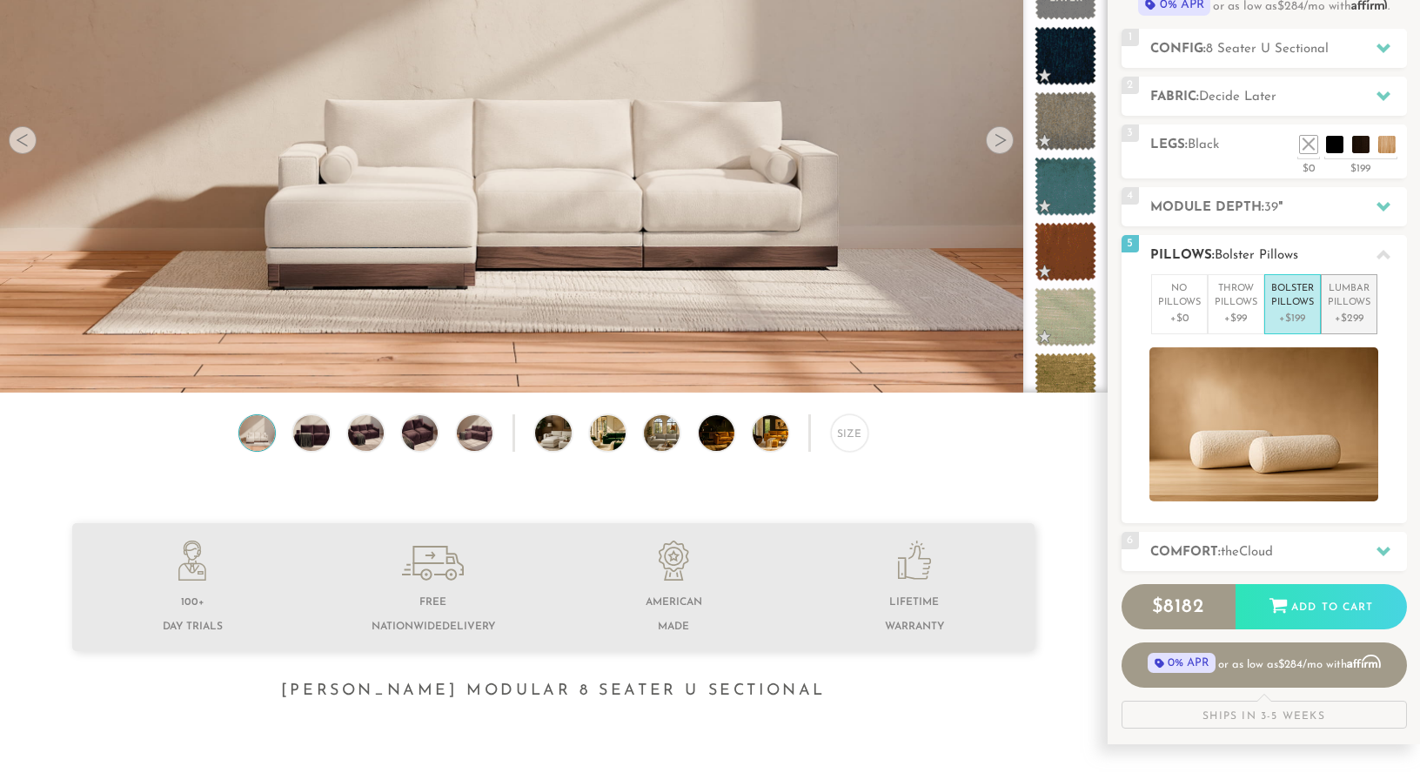
click at [1340, 315] on p "+$299" at bounding box center [1349, 319] width 43 height 16
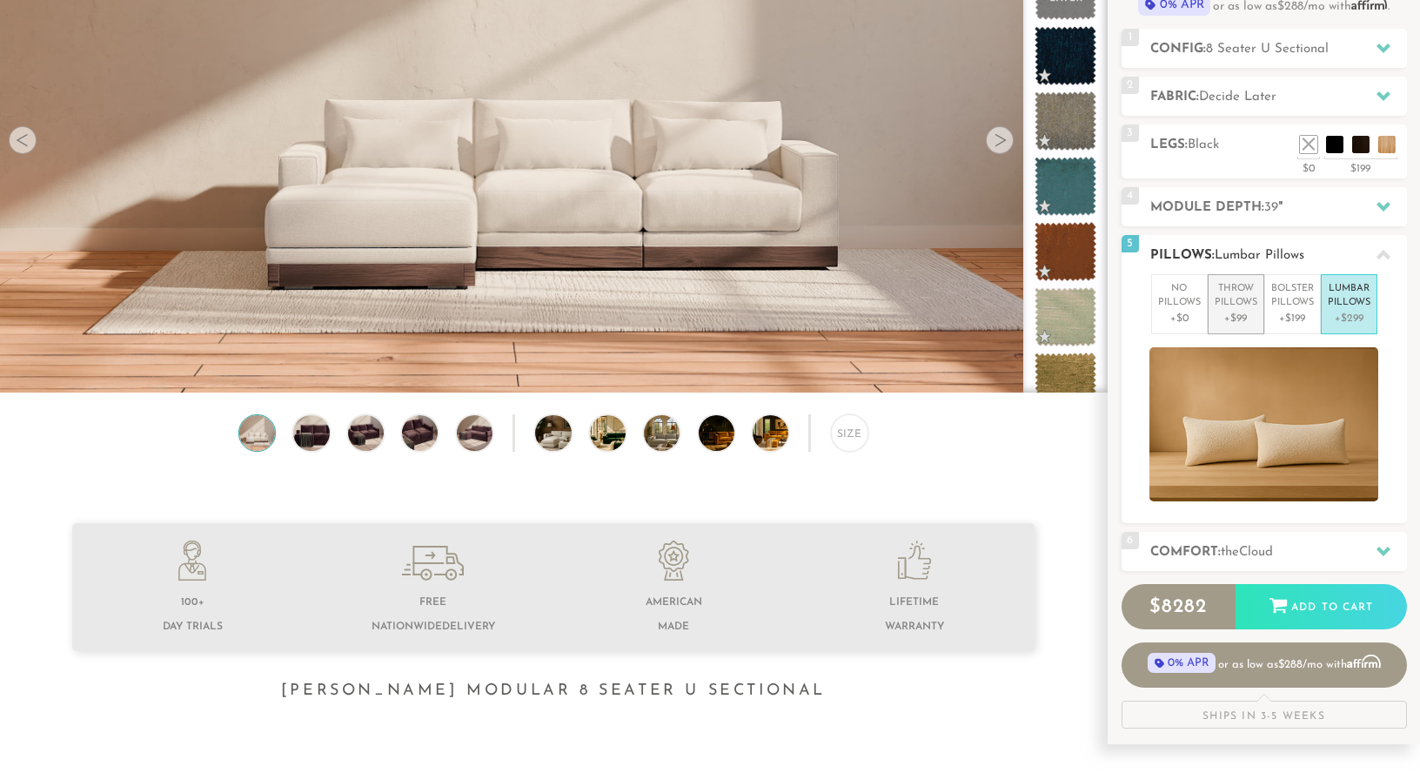
click at [1241, 311] on p "+$99" at bounding box center [1236, 319] width 43 height 16
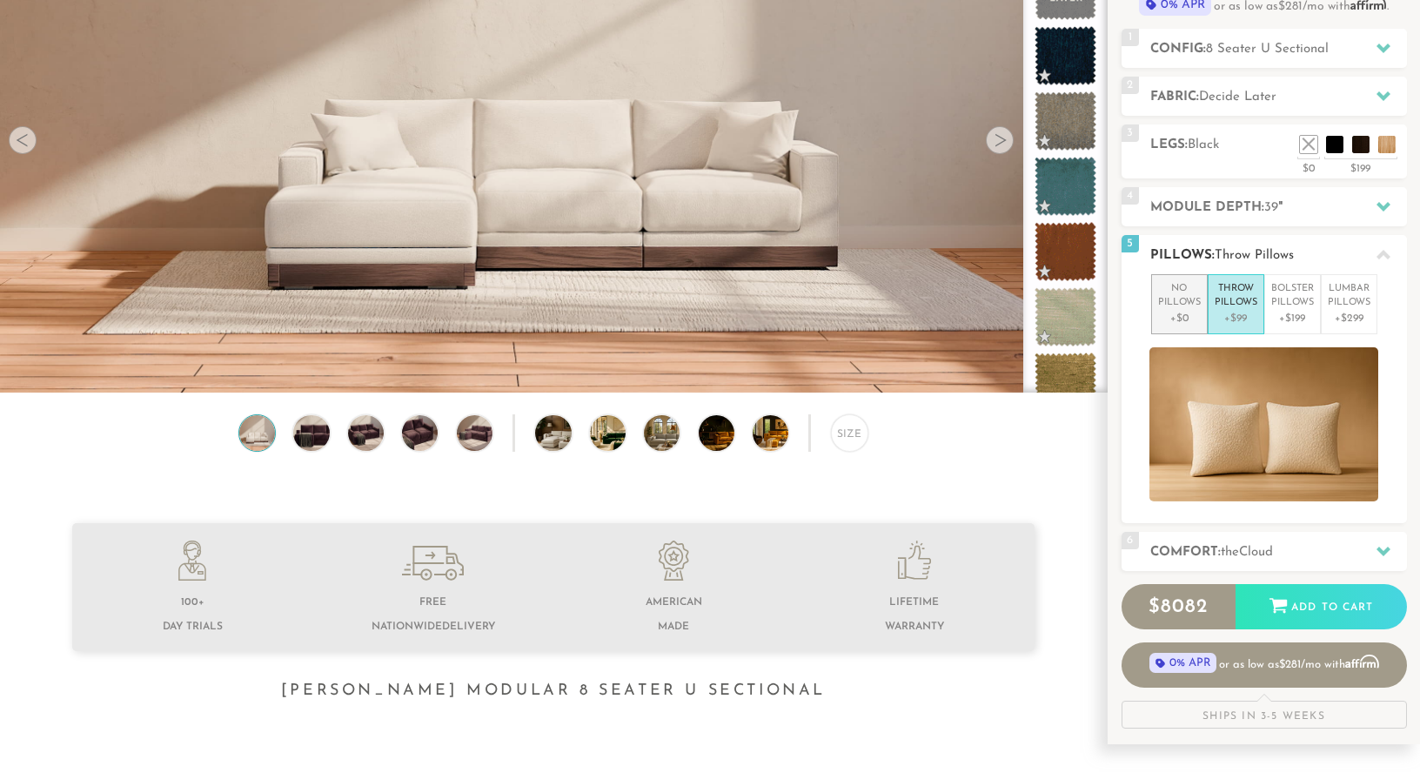
click at [1174, 311] on p "+$0" at bounding box center [1179, 319] width 43 height 16
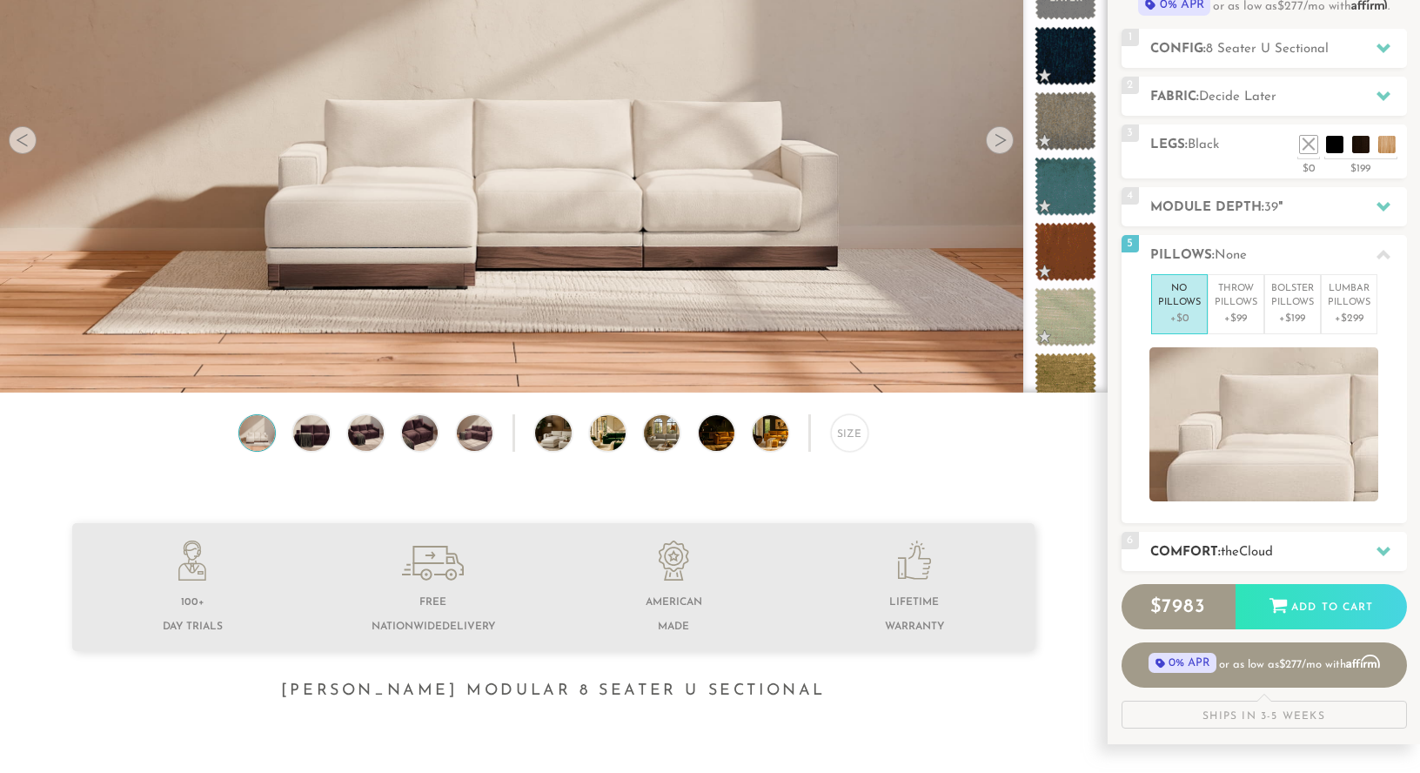
click at [1375, 544] on div at bounding box center [1383, 551] width 37 height 36
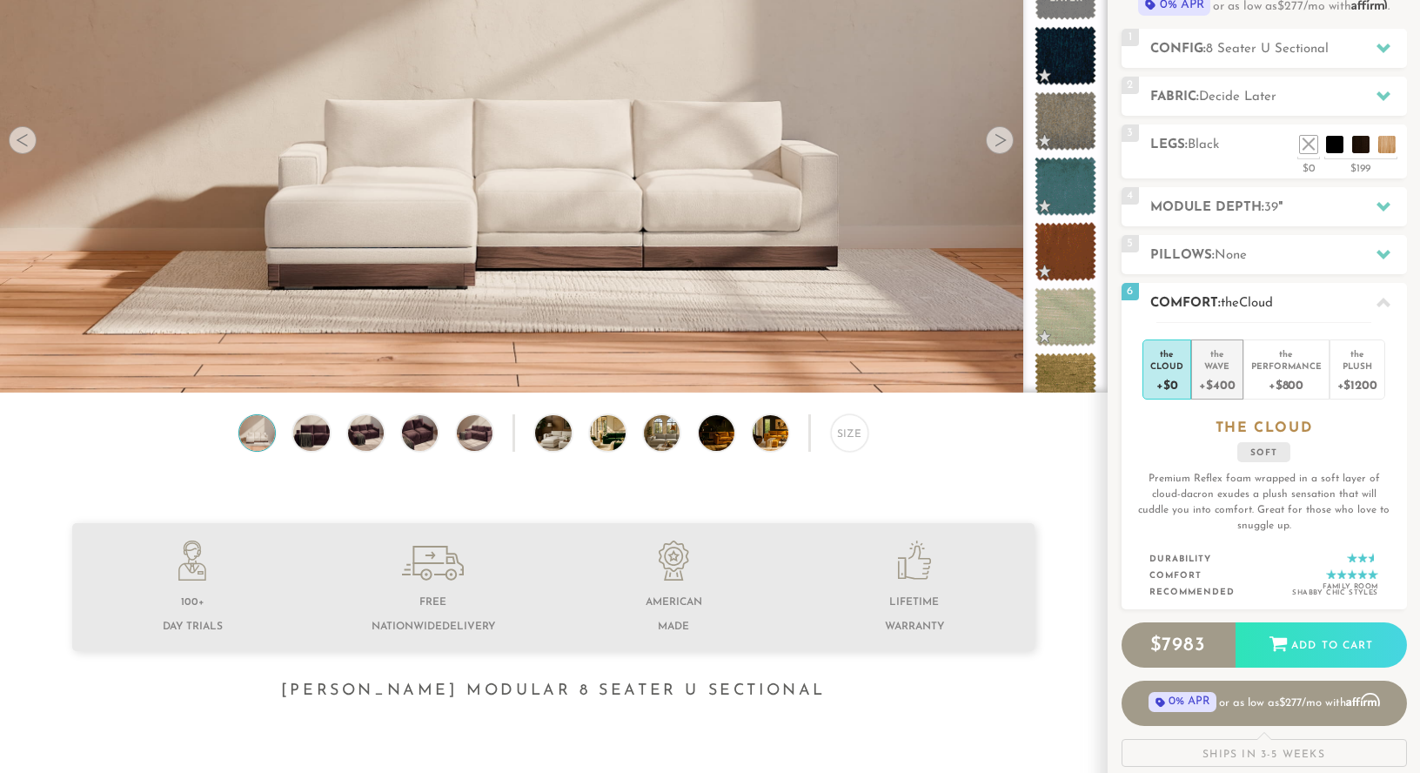
click at [1232, 383] on div "+$400" at bounding box center [1217, 383] width 36 height 25
click at [1172, 373] on div "+$0" at bounding box center [1166, 383] width 33 height 25
click at [1271, 374] on div "+$800" at bounding box center [1286, 383] width 70 height 25
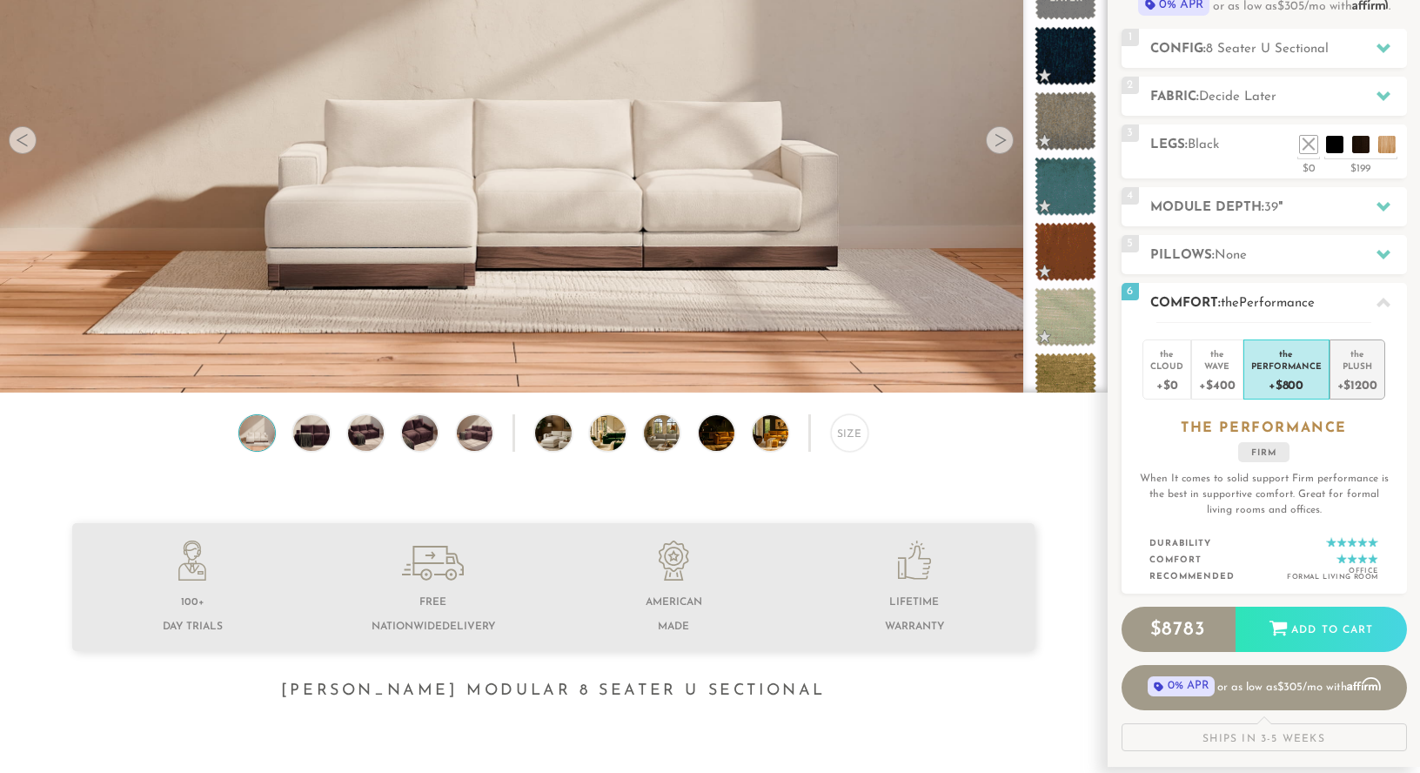
click at [1354, 385] on div "+$1200" at bounding box center [1357, 383] width 40 height 25
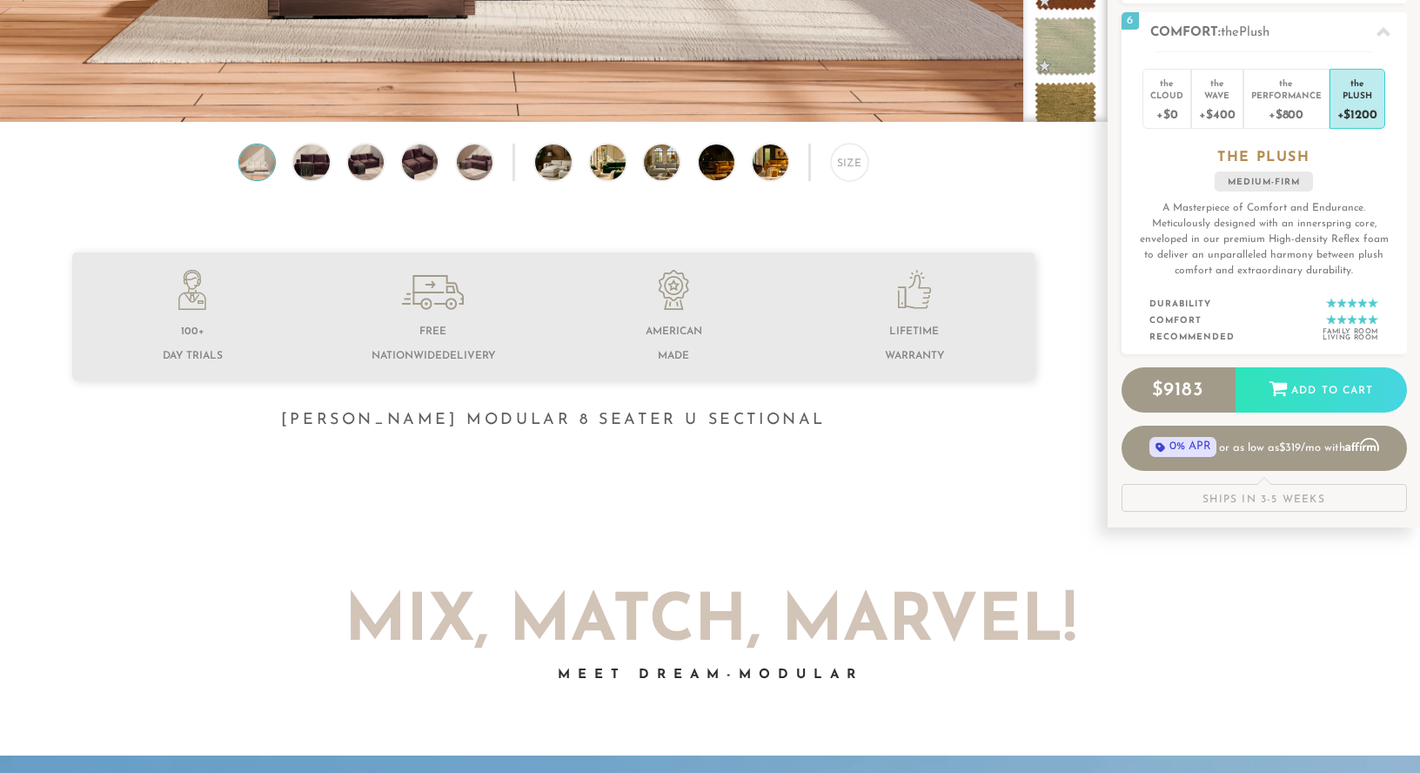
scroll to position [0, 0]
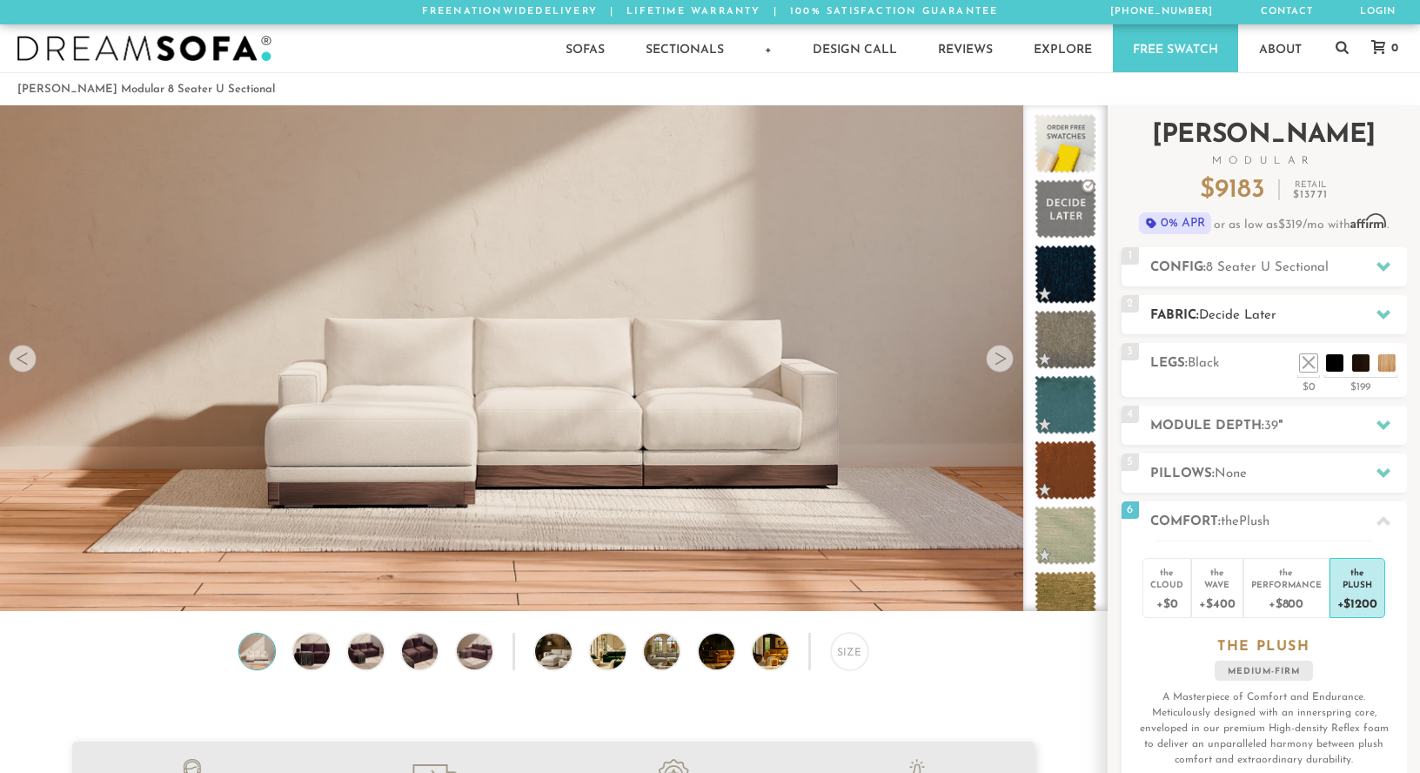
click at [1185, 324] on h2 "Fabric: Decide Later" at bounding box center [1278, 315] width 257 height 20
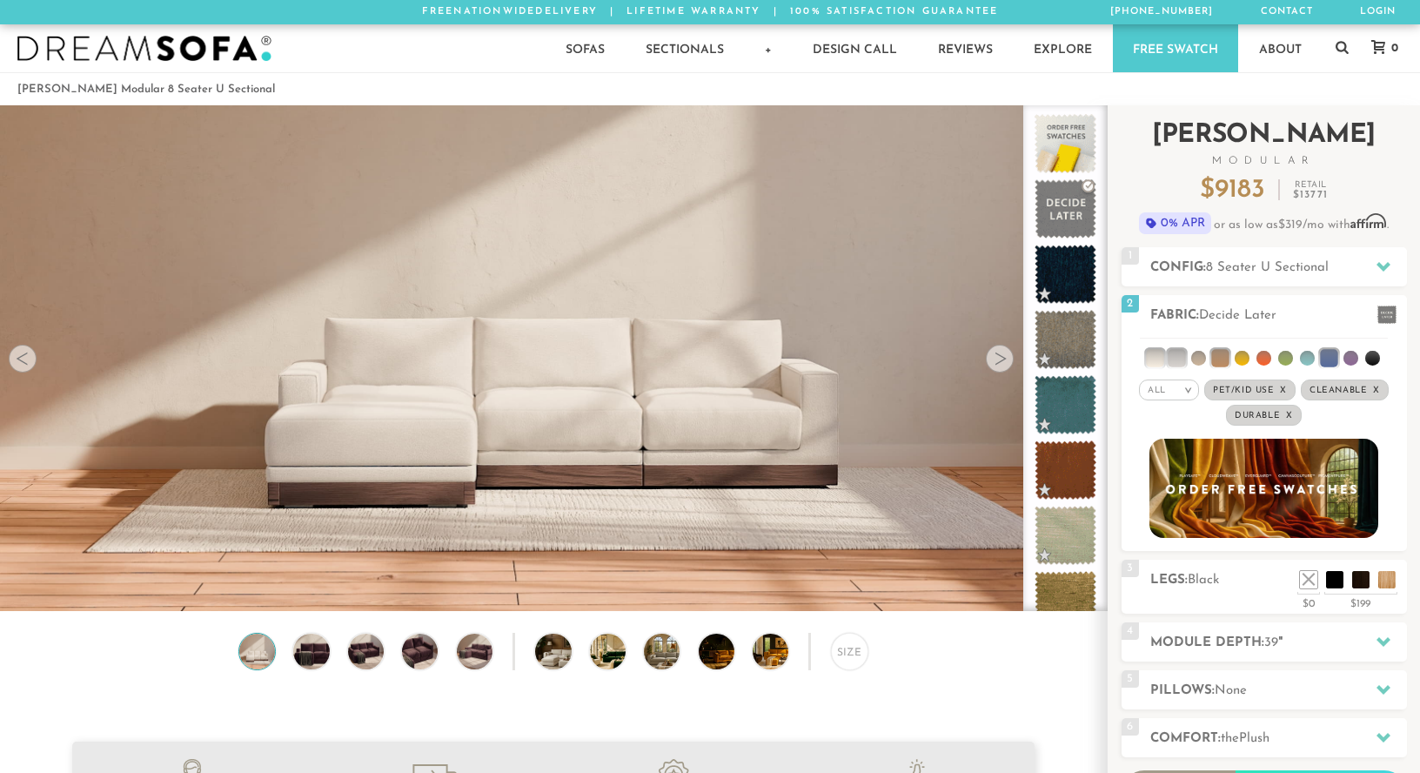
click at [1210, 291] on div "Introducing Landon Modular $ 9183 Retail $ 13771 $ 9183 Retail $ 13771 0% APR o…" at bounding box center [1263, 509] width 285 height 809
click at [1208, 282] on div "1 Config: 8 Seater U Sectional R" at bounding box center [1263, 266] width 285 height 39
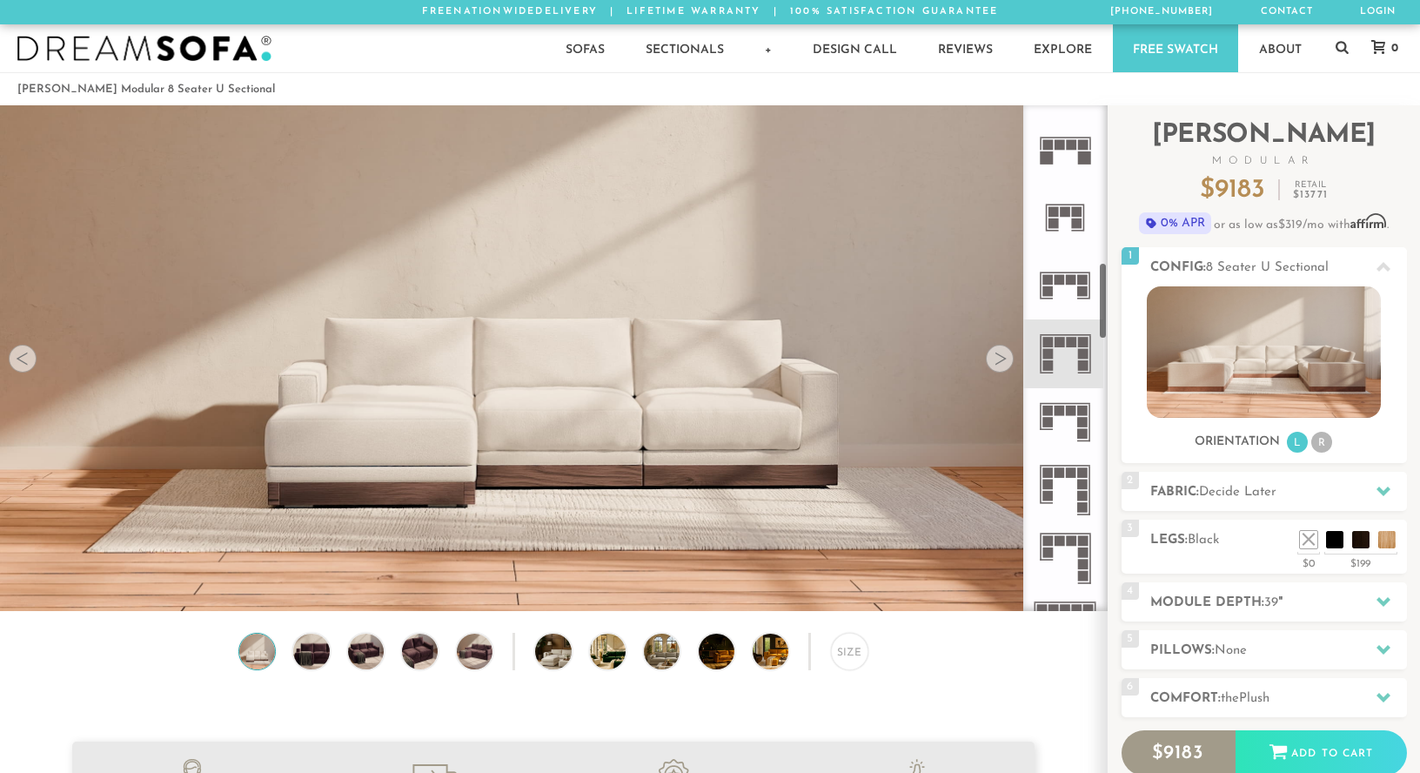
click at [1068, 272] on icon at bounding box center [1065, 285] width 68 height 68
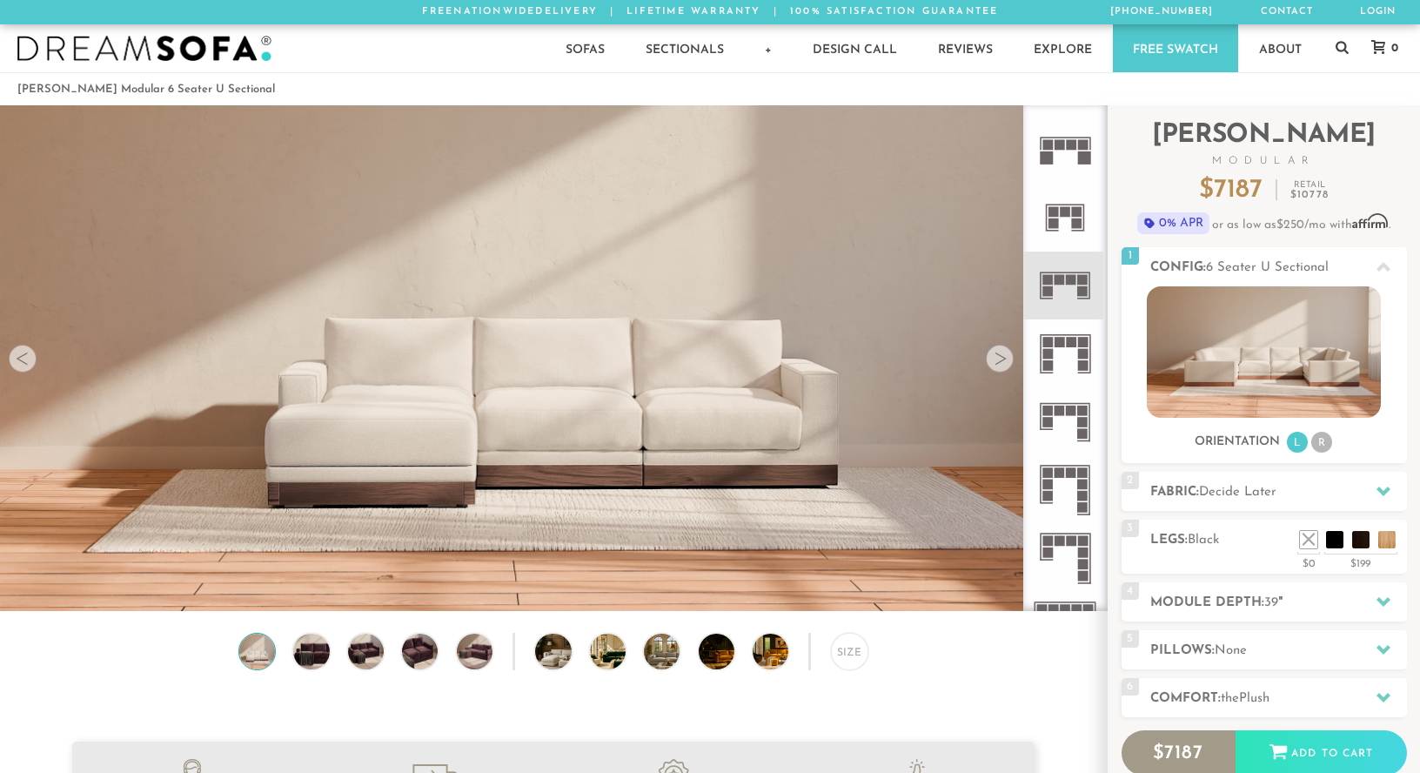
click at [1043, 361] on rect at bounding box center [1048, 365] width 10 height 10
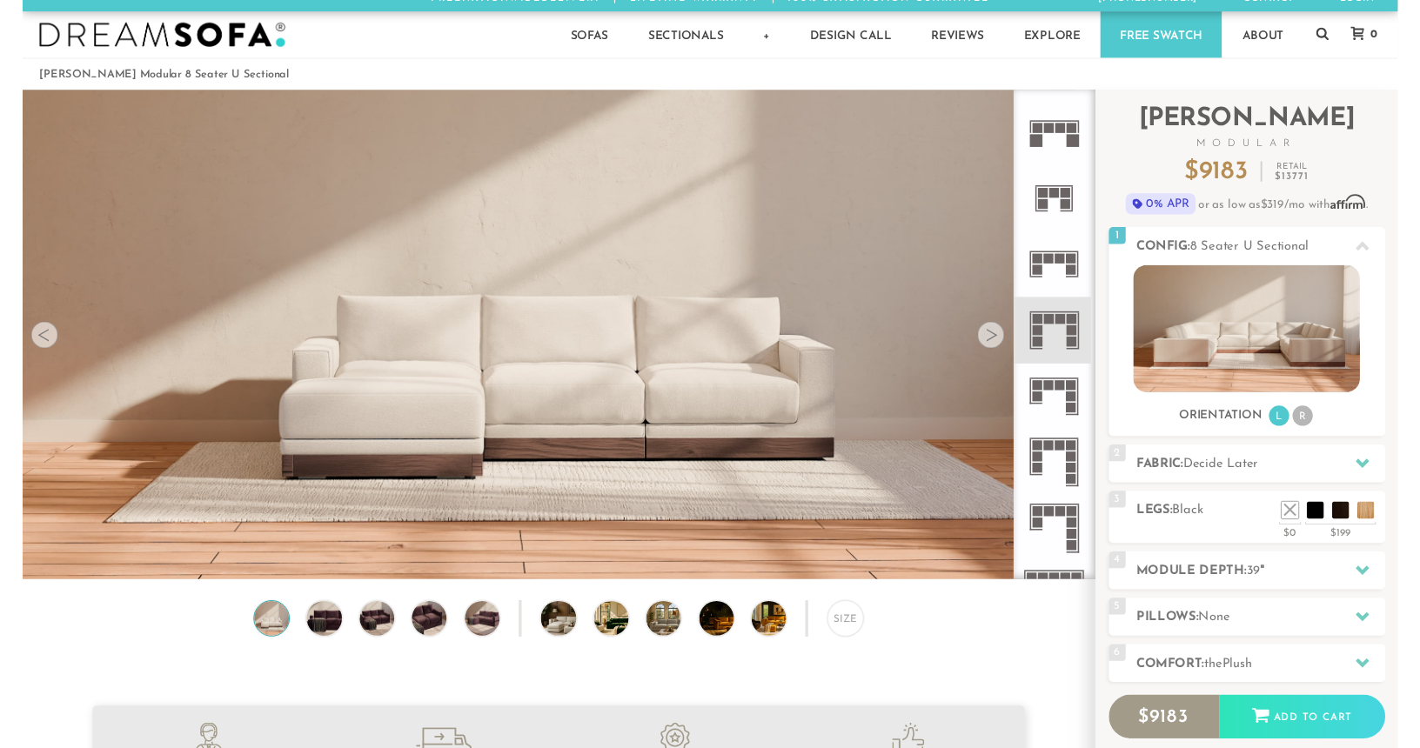
scroll to position [116, 0]
